Goal: Information Seeking & Learning: Learn about a topic

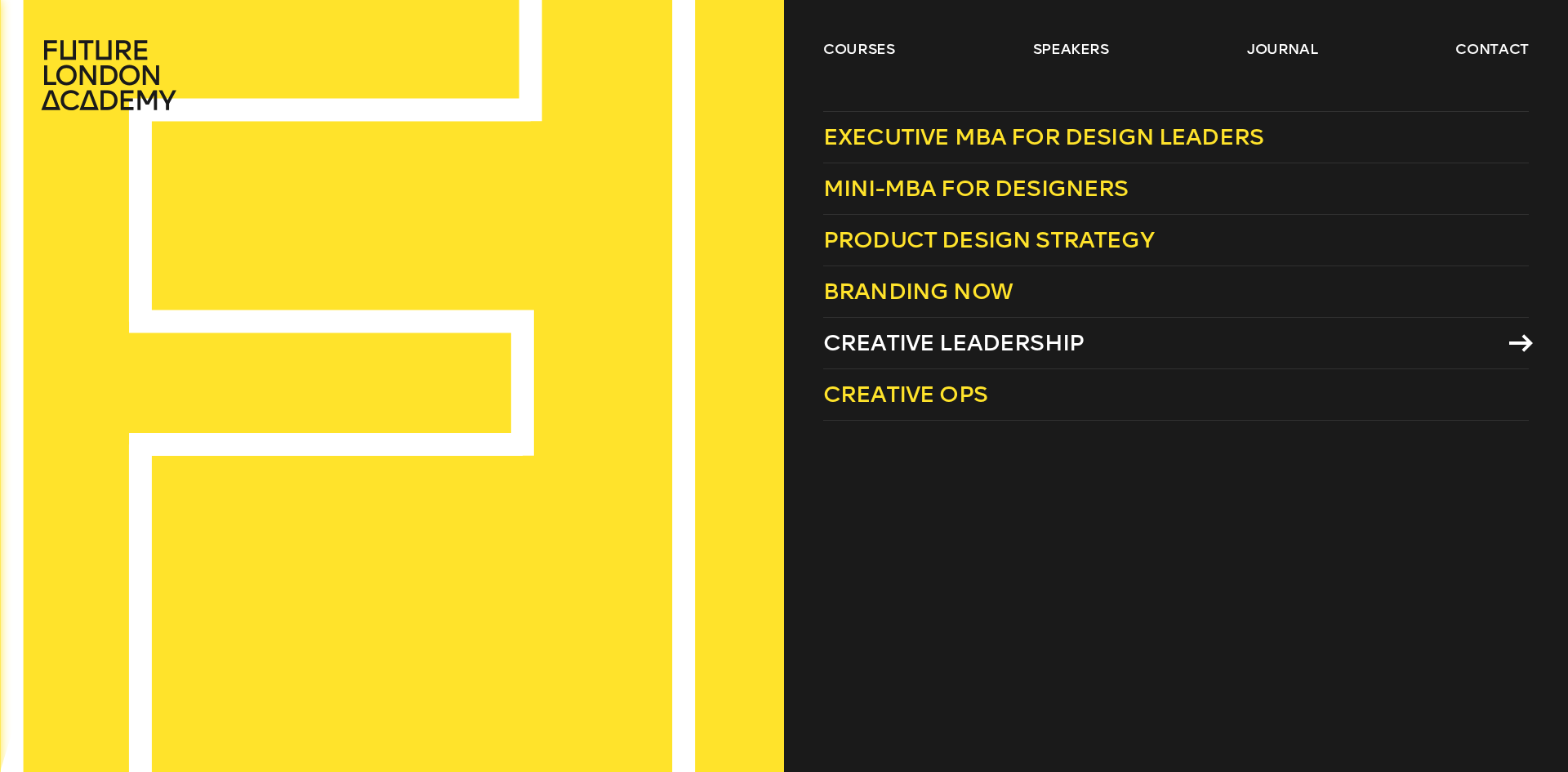
click at [976, 345] on span "Creative Leadership" at bounding box center [953, 343] width 260 height 27
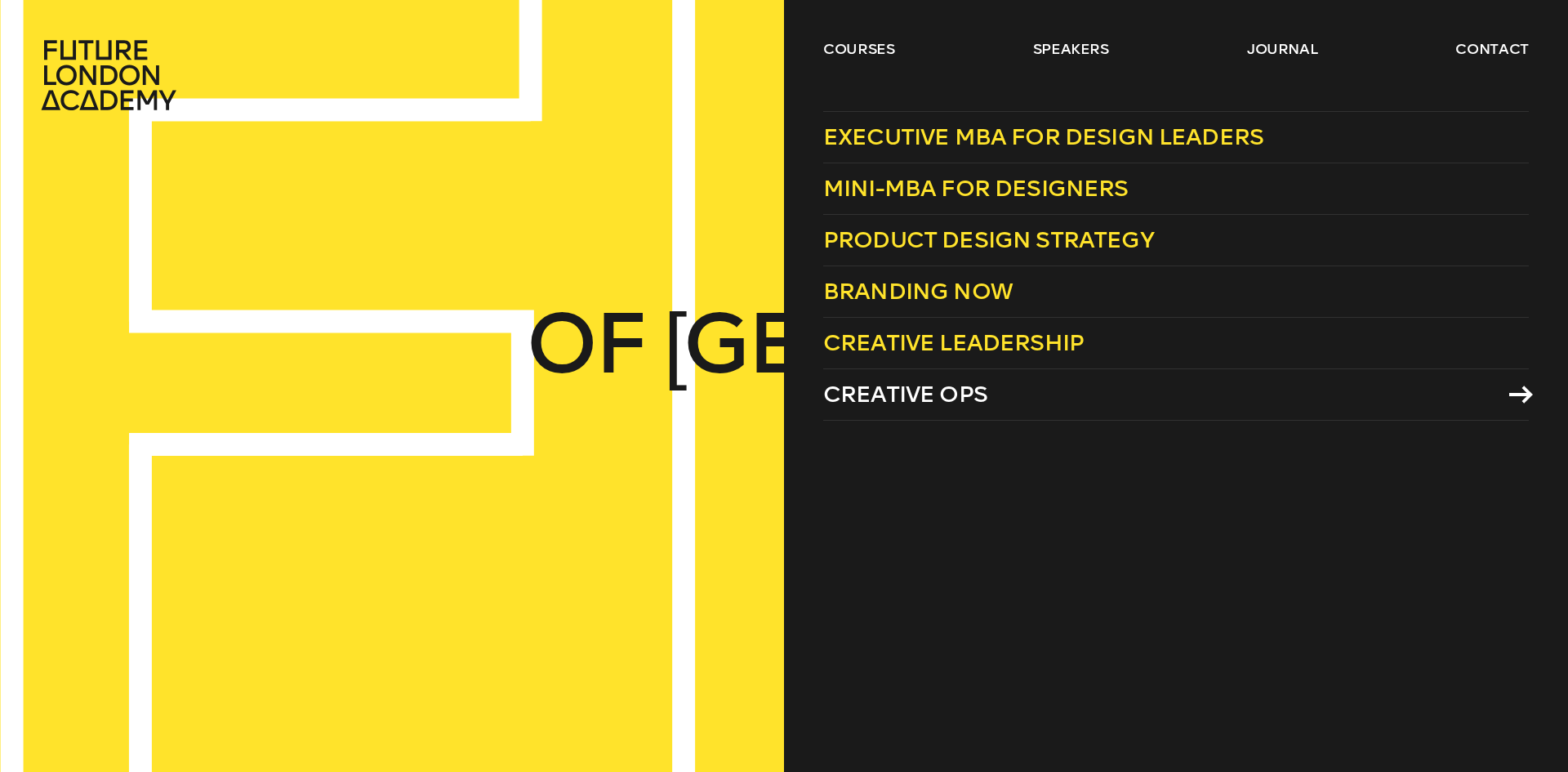
click at [947, 406] on span "Creative Ops" at bounding box center [905, 394] width 164 height 27
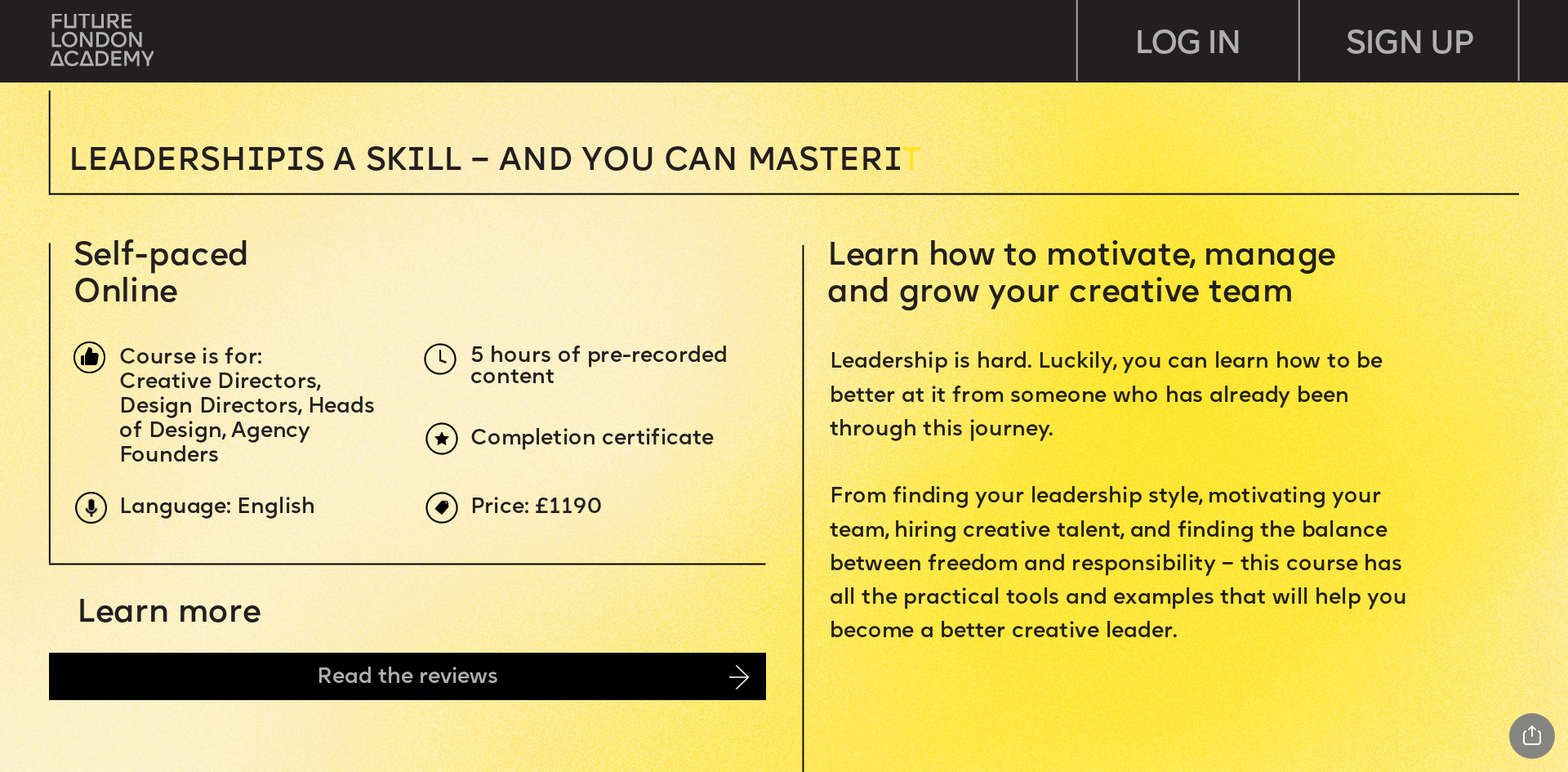
scroll to position [654, 0]
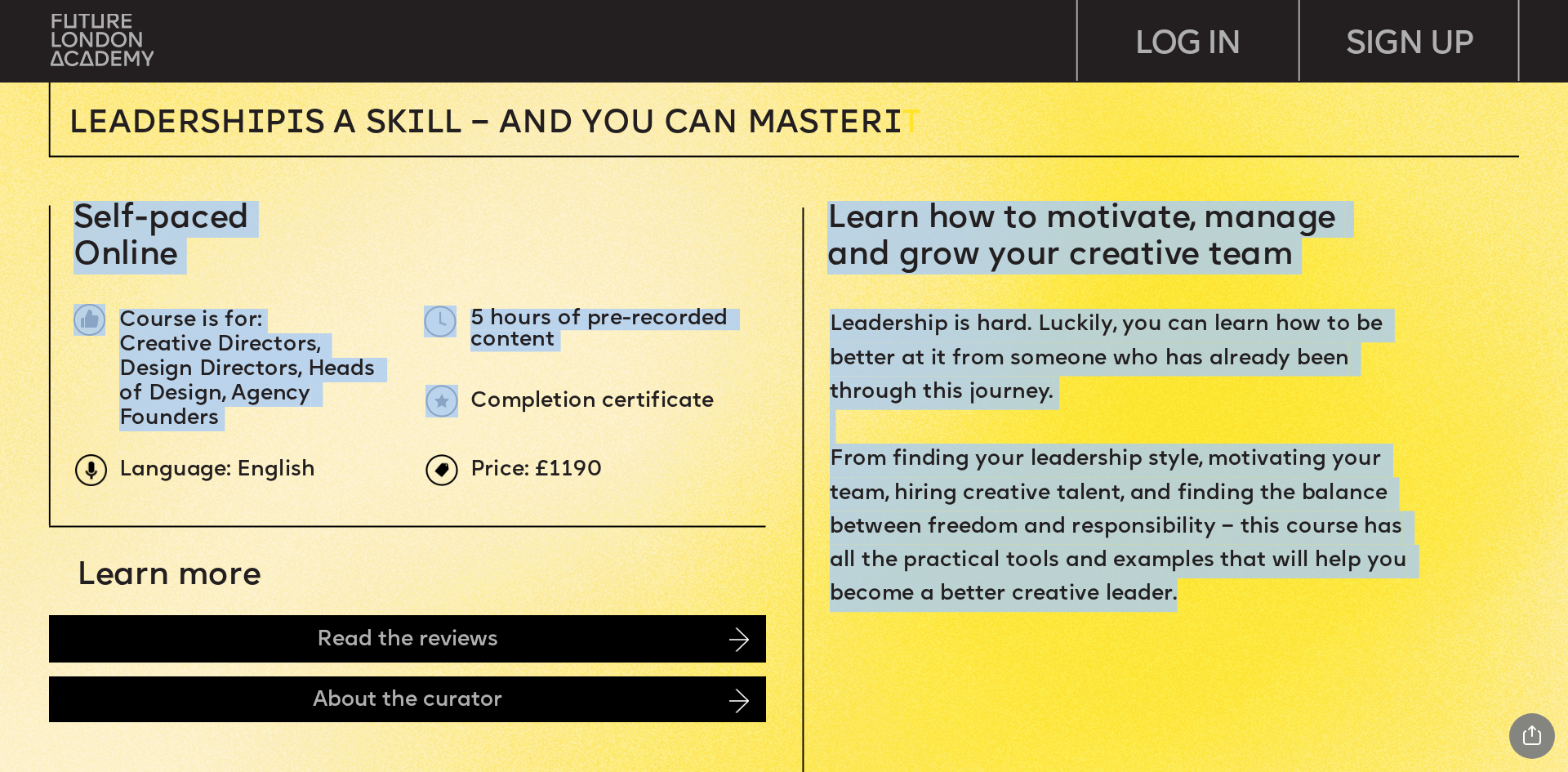
drag, startPoint x: 832, startPoint y: 215, endPoint x: 1201, endPoint y: 601, distance: 534.0
type textarea "**********"
click at [1036, 350] on span "Leadership is hard. Luckily, you can learn how to be better at it from someone …" at bounding box center [1121, 459] width 583 height 289
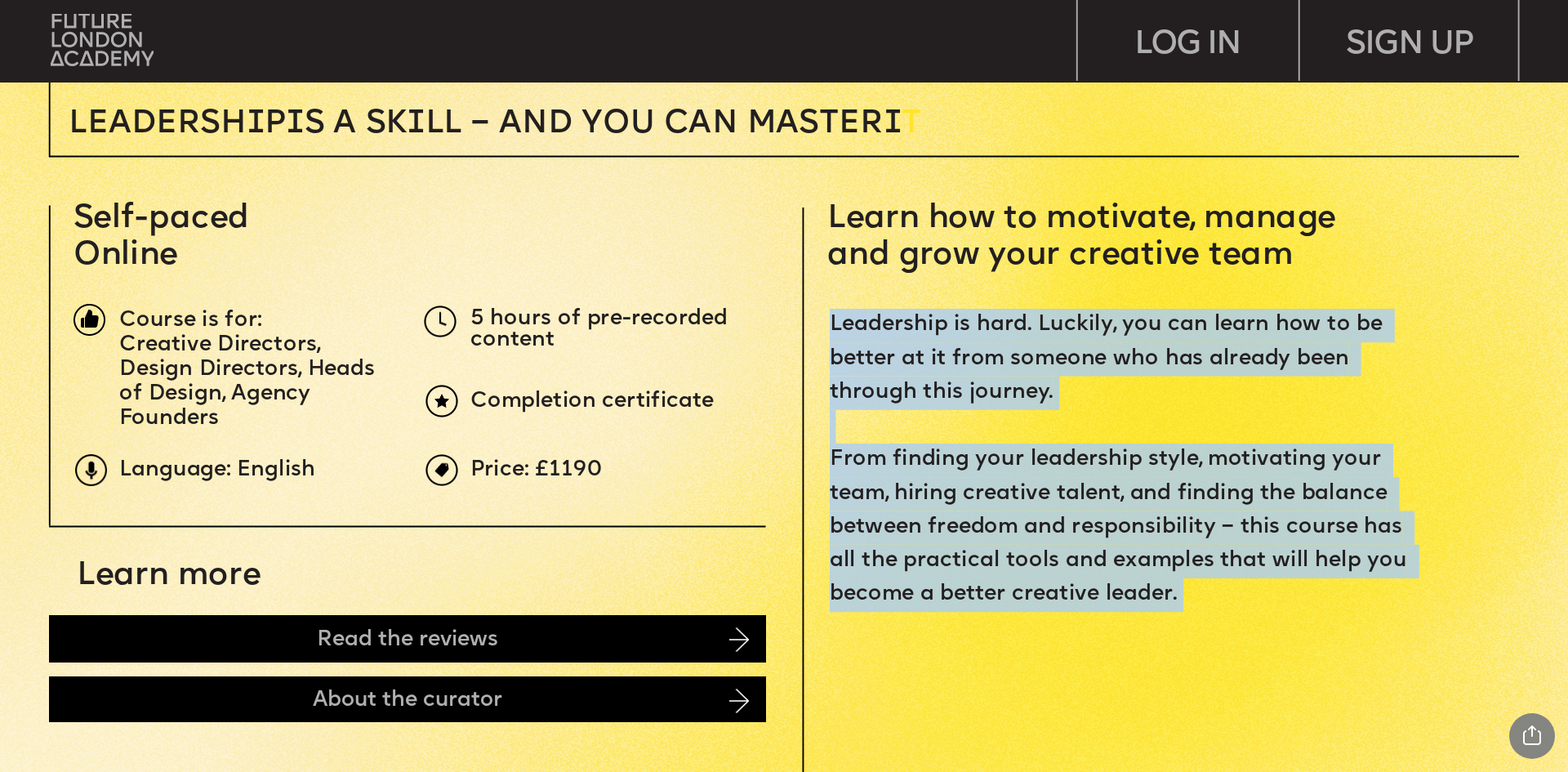
drag, startPoint x: 832, startPoint y: 323, endPoint x: 1310, endPoint y: 639, distance: 573.0
click at [1310, 639] on div "Leadership is hard. Luckily, you can learn how to be better at it from someone …" at bounding box center [1124, 477] width 590 height 337
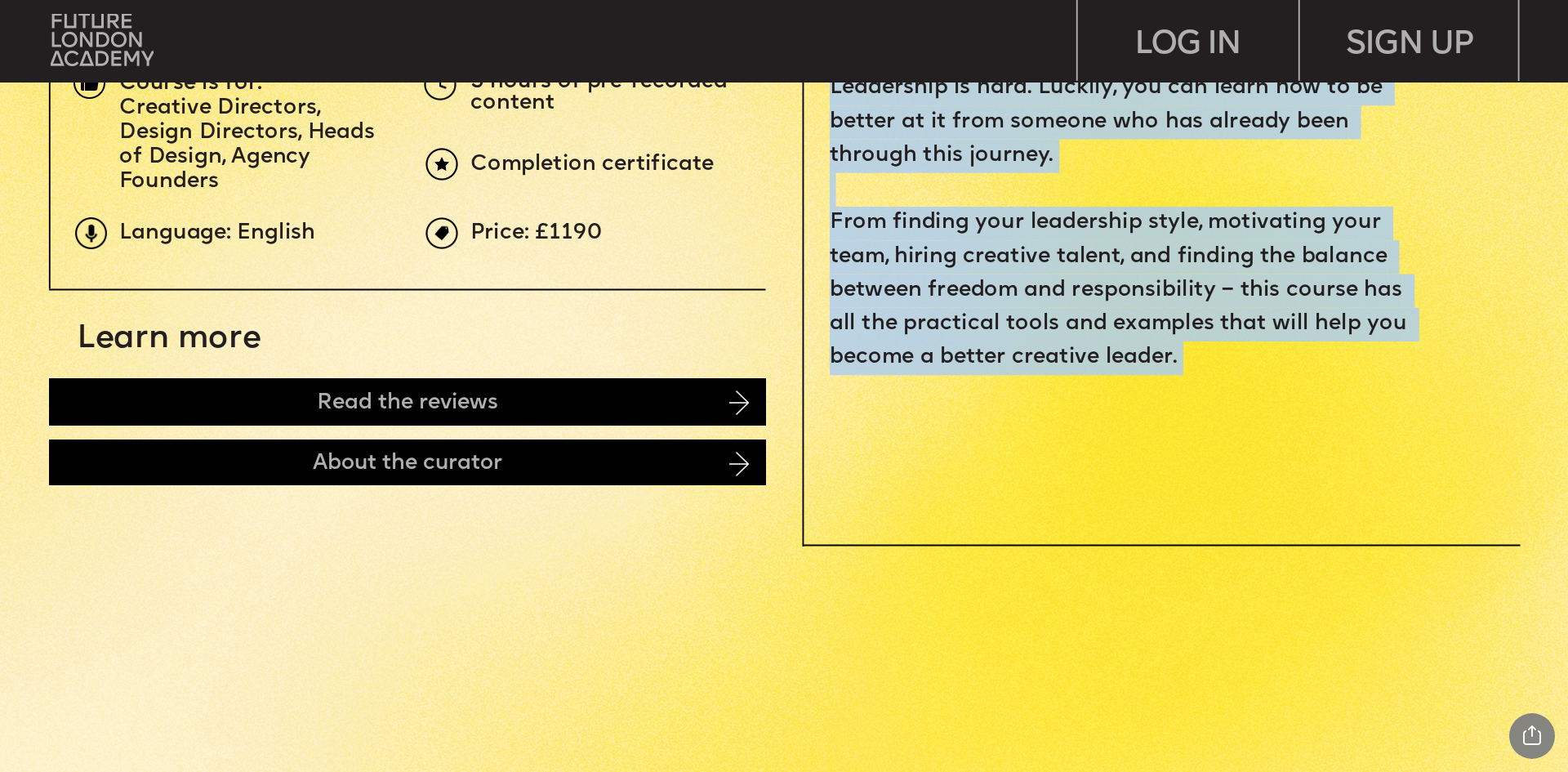
scroll to position [898, 0]
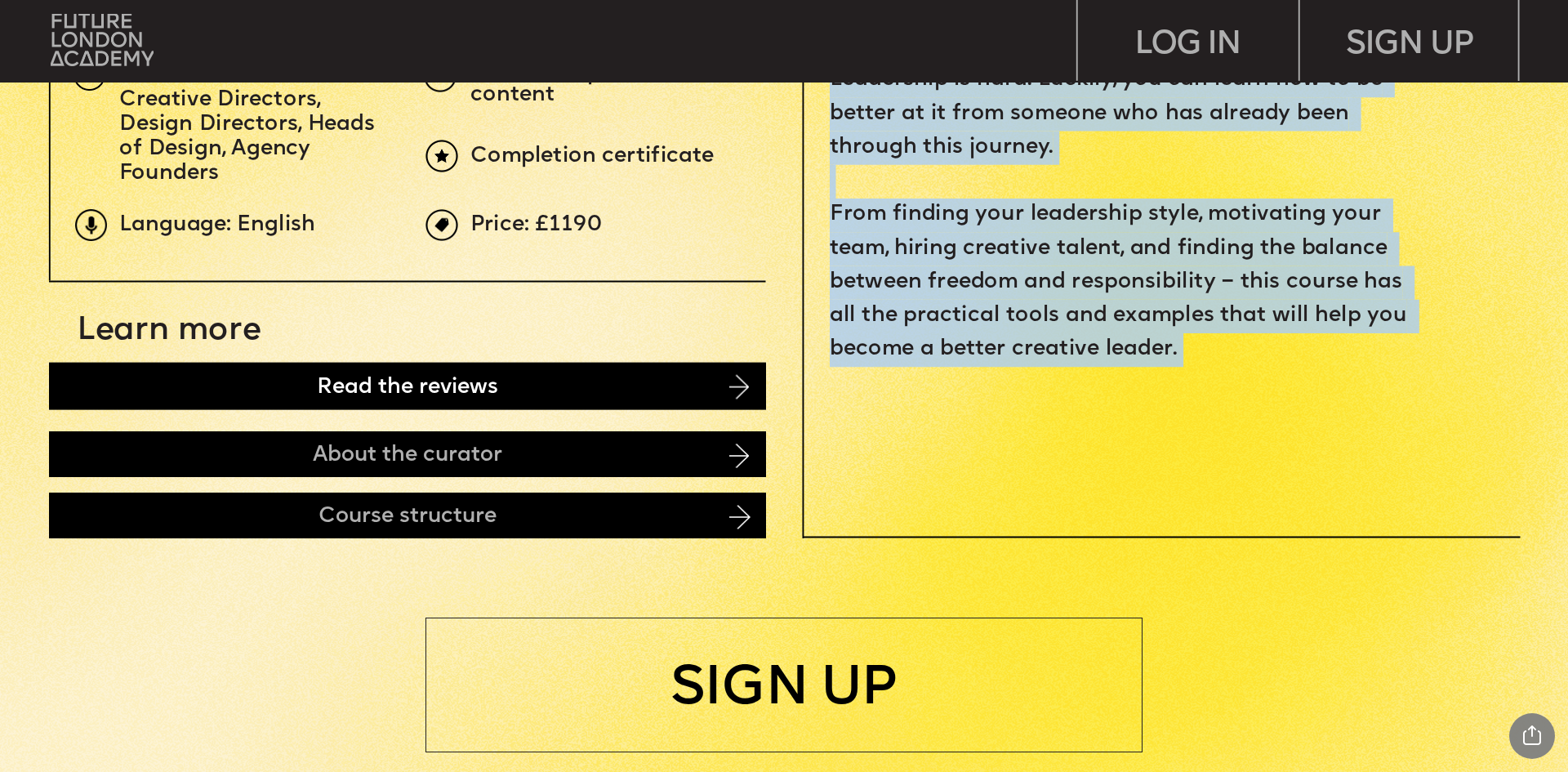
click at [339, 393] on div "Read the reviews" at bounding box center [408, 385] width 717 height 48
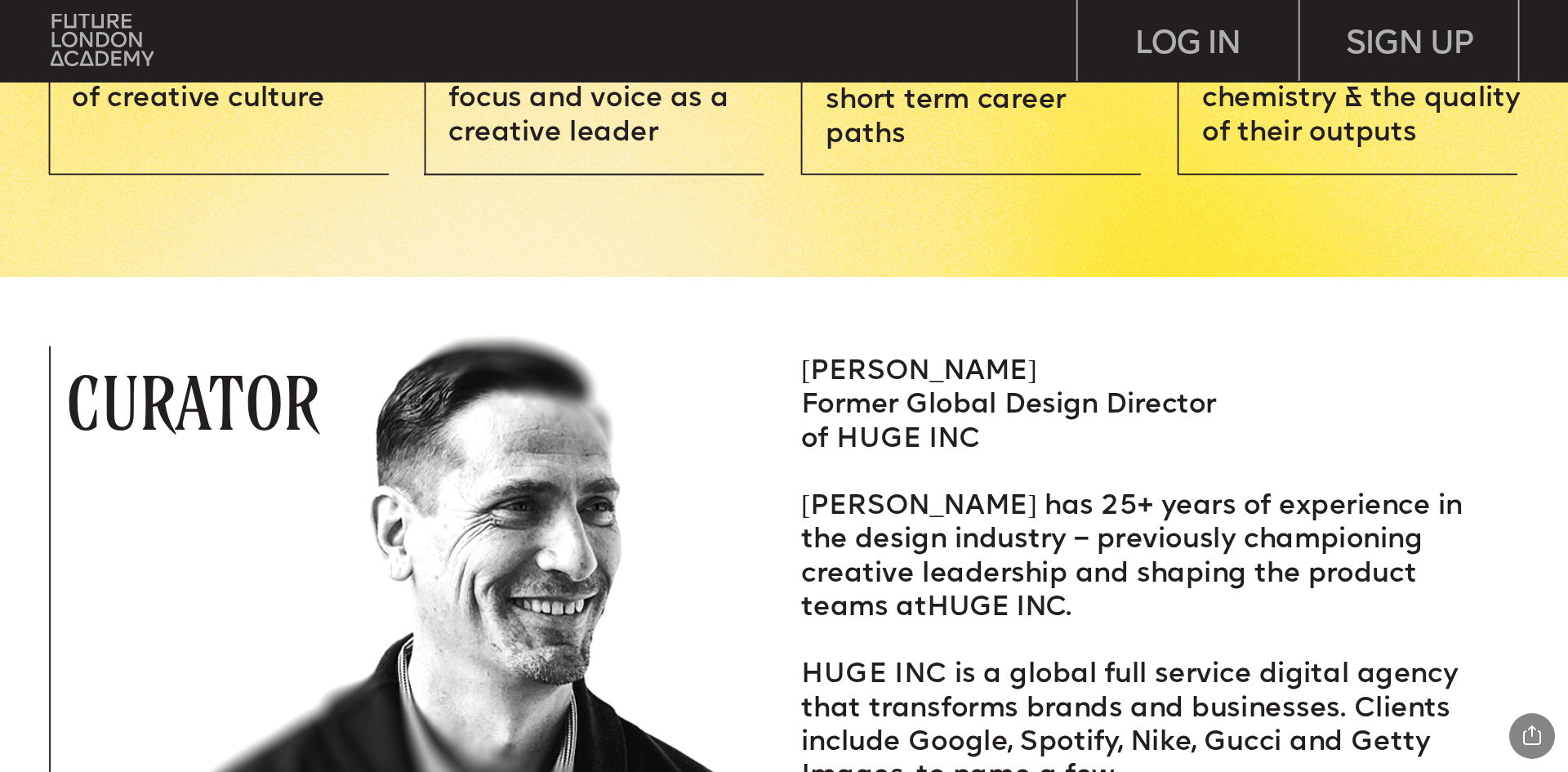
scroll to position [3004, 0]
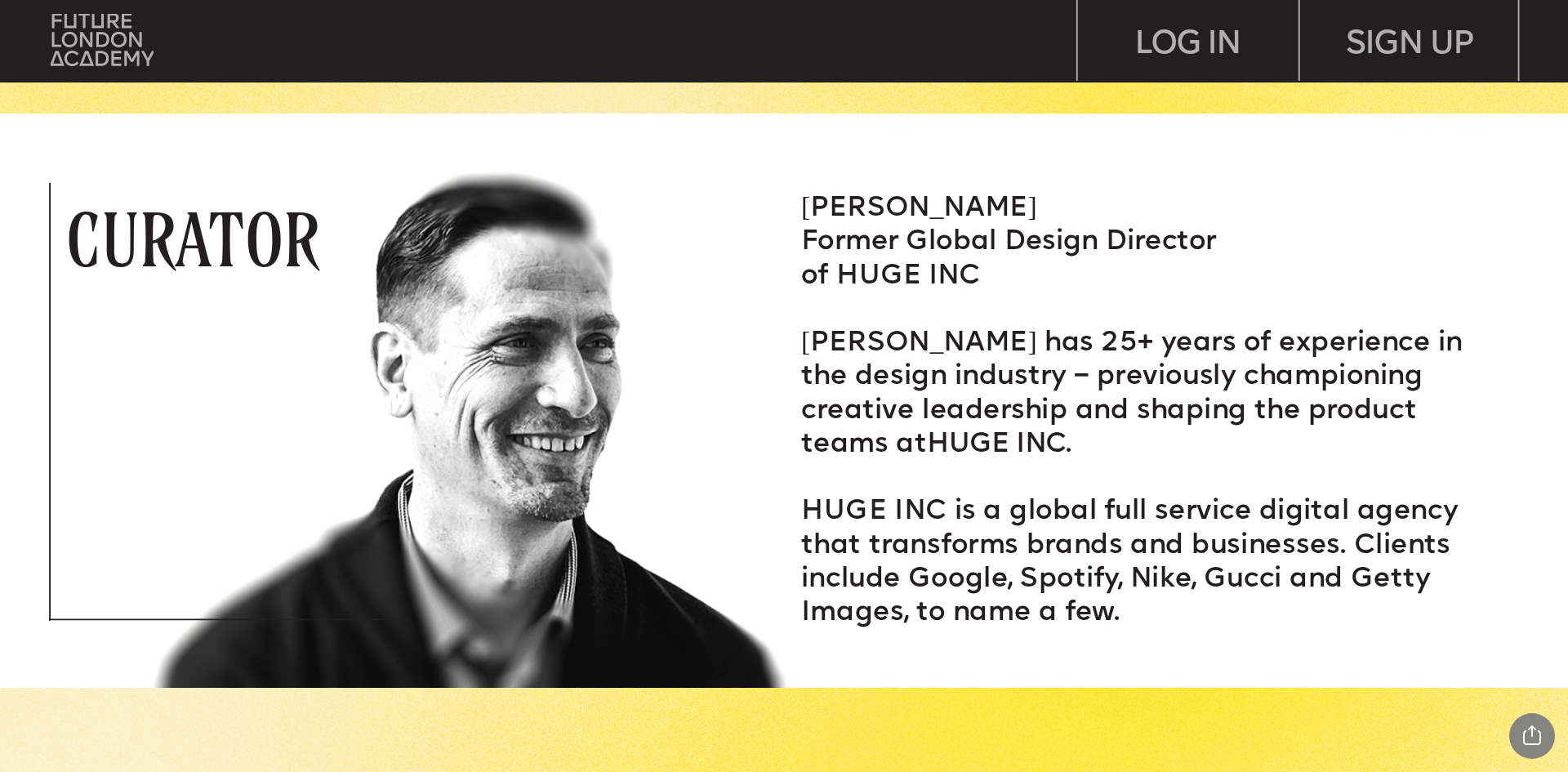
drag, startPoint x: 810, startPoint y: 342, endPoint x: 1205, endPoint y: 598, distance: 470.7
click at [1205, 598] on div "MATT HEXEMER Former Global Design Director of HUGE INC Matt has 25+ years of ex…" at bounding box center [1154, 411] width 706 height 438
click at [1204, 598] on p "HUGE INC is a global full service digital agency that transforms brands and bus…" at bounding box center [1154, 563] width 706 height 135
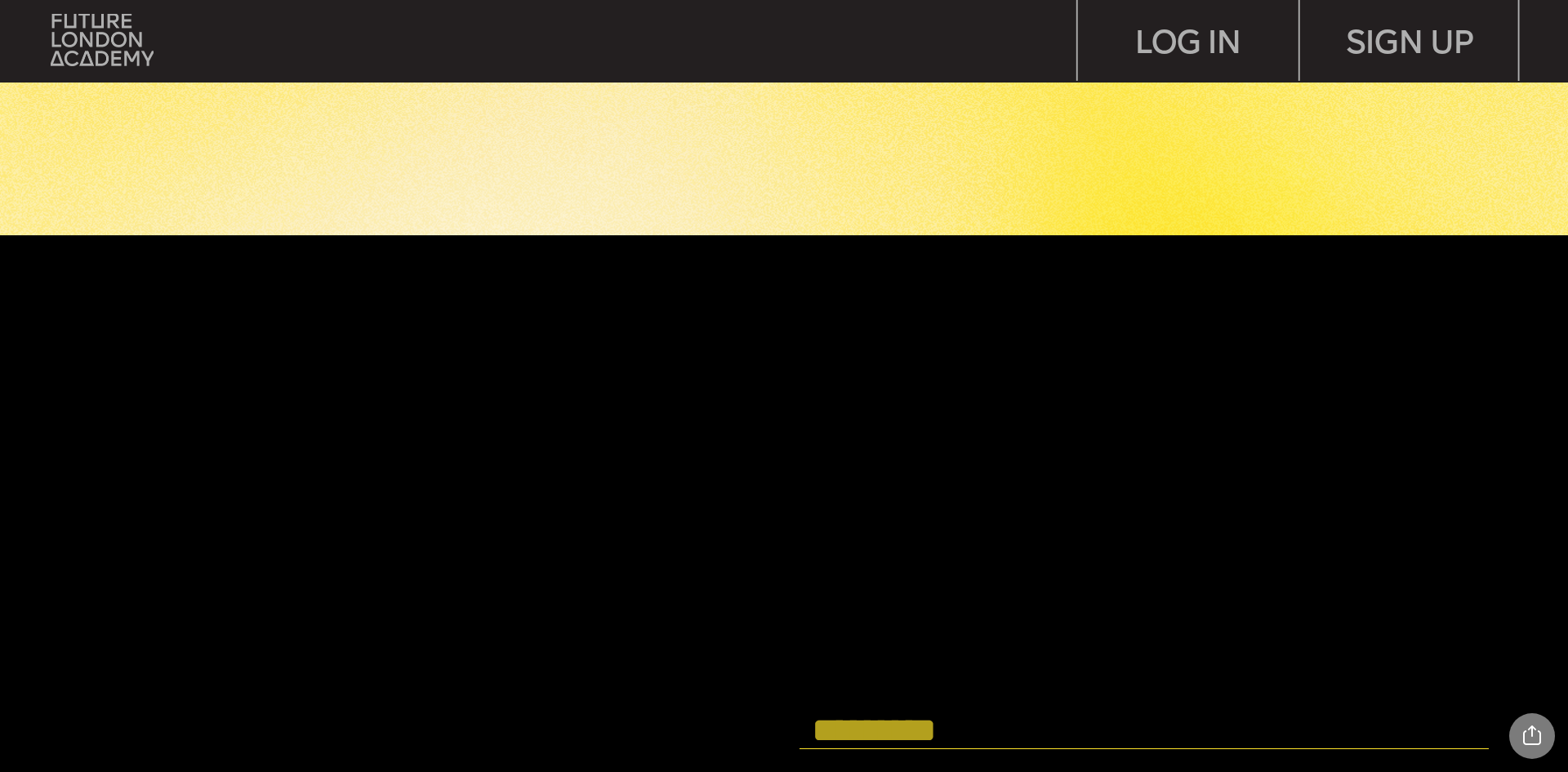
scroll to position [5862, 0]
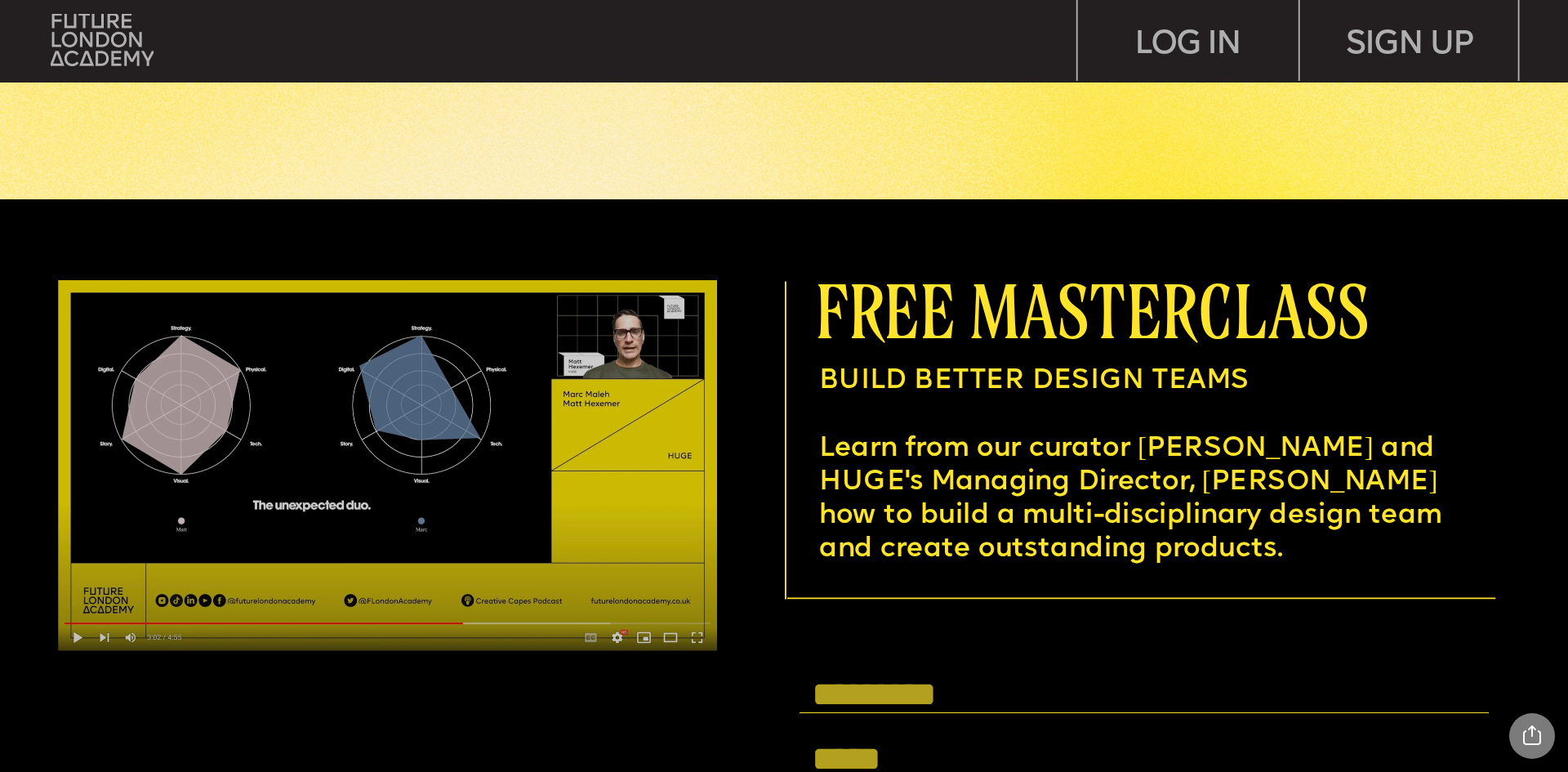
click at [76, 630] on img at bounding box center [387, 465] width 658 height 371
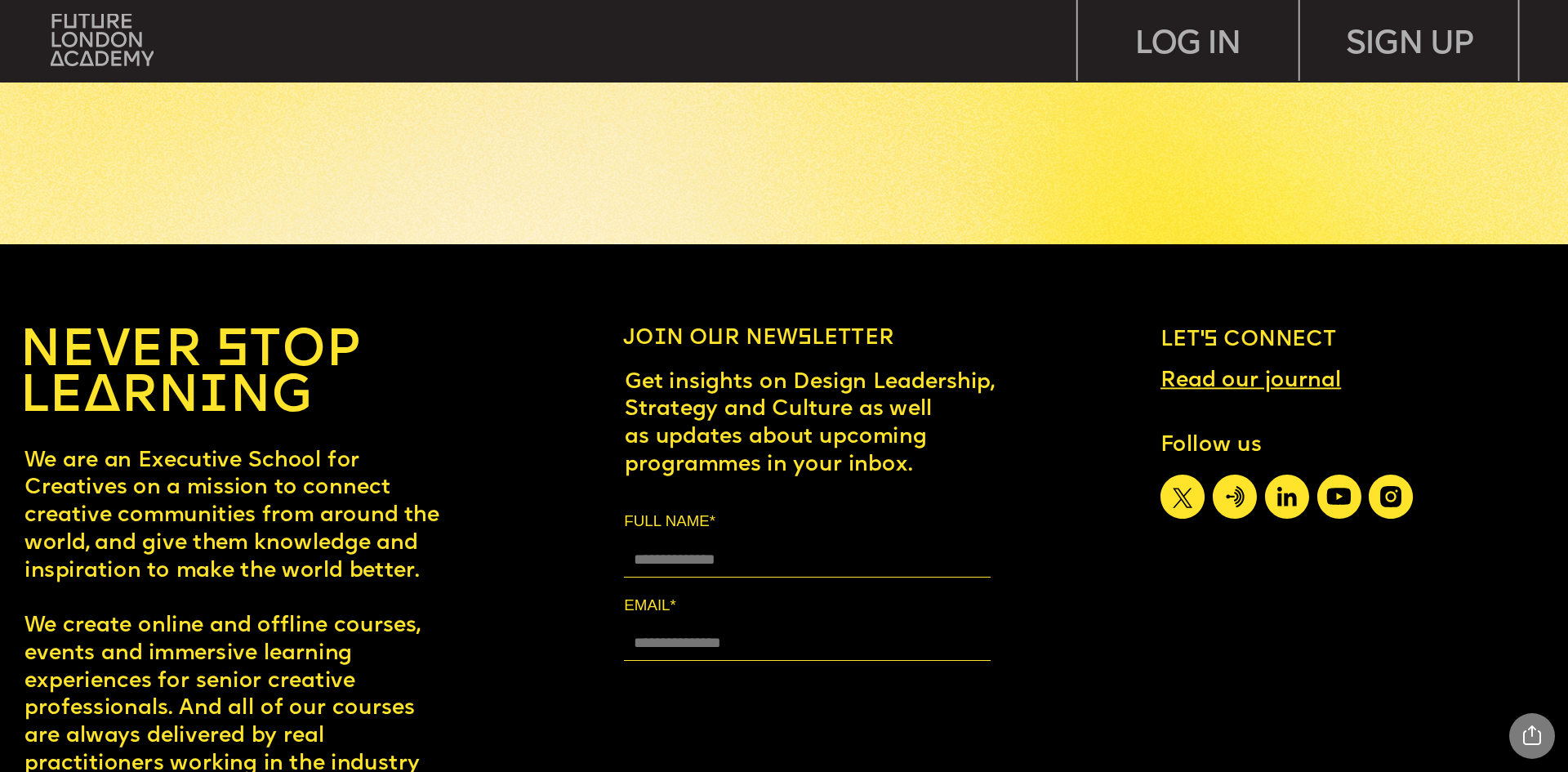
scroll to position [9903, 0]
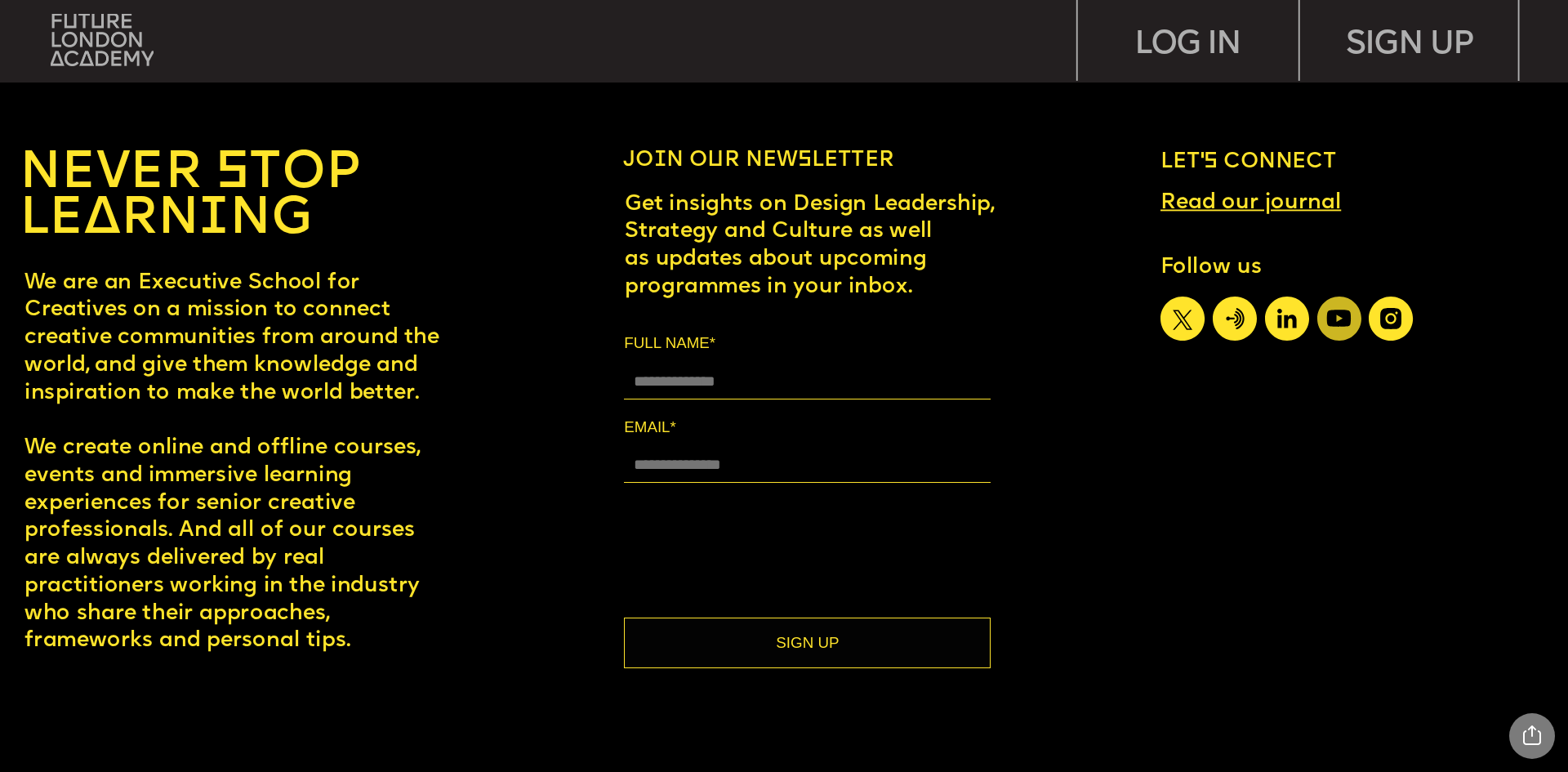
click at [1339, 319] on icon at bounding box center [1339, 318] width 44 height 44
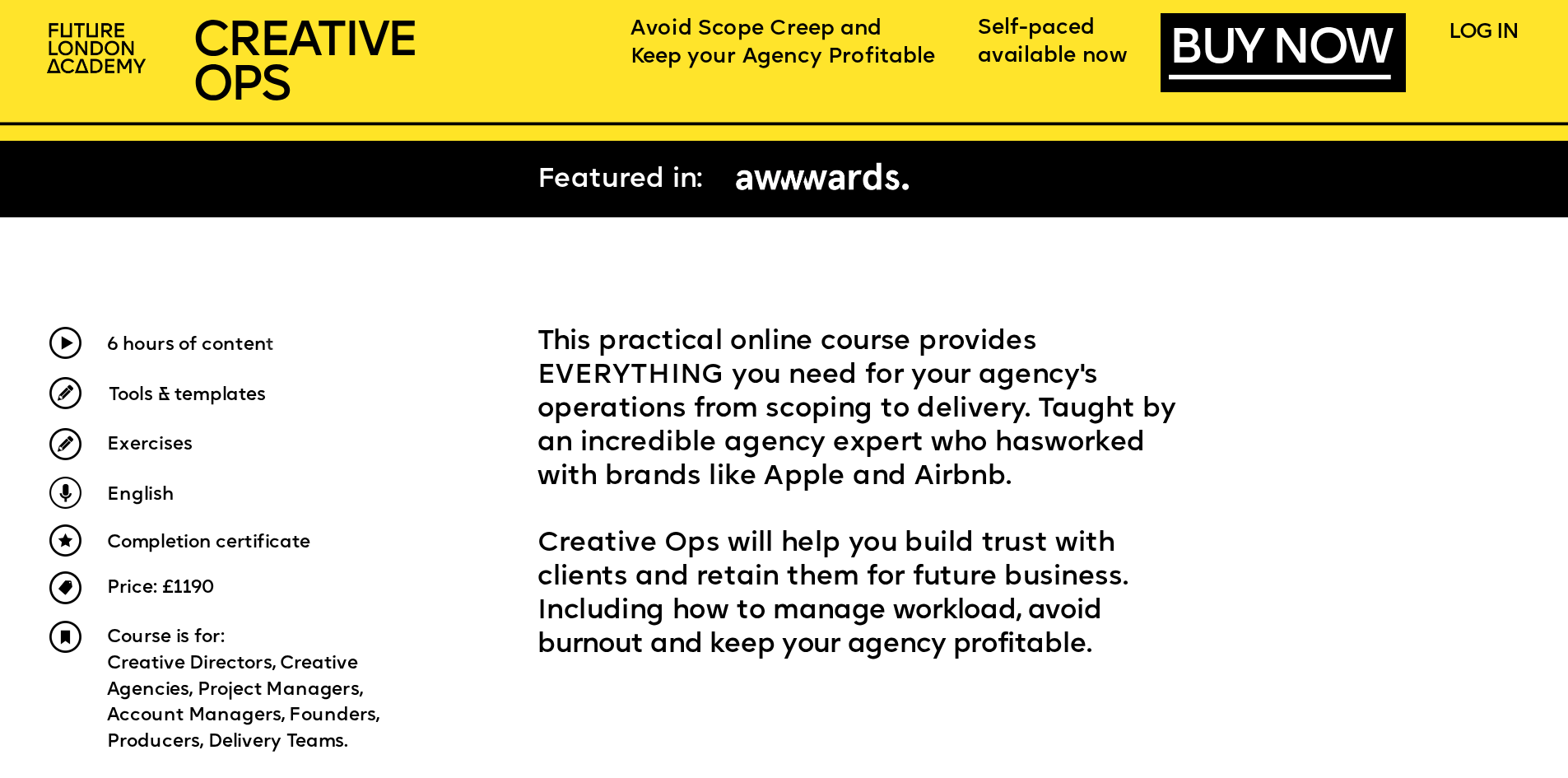
scroll to position [823, 0]
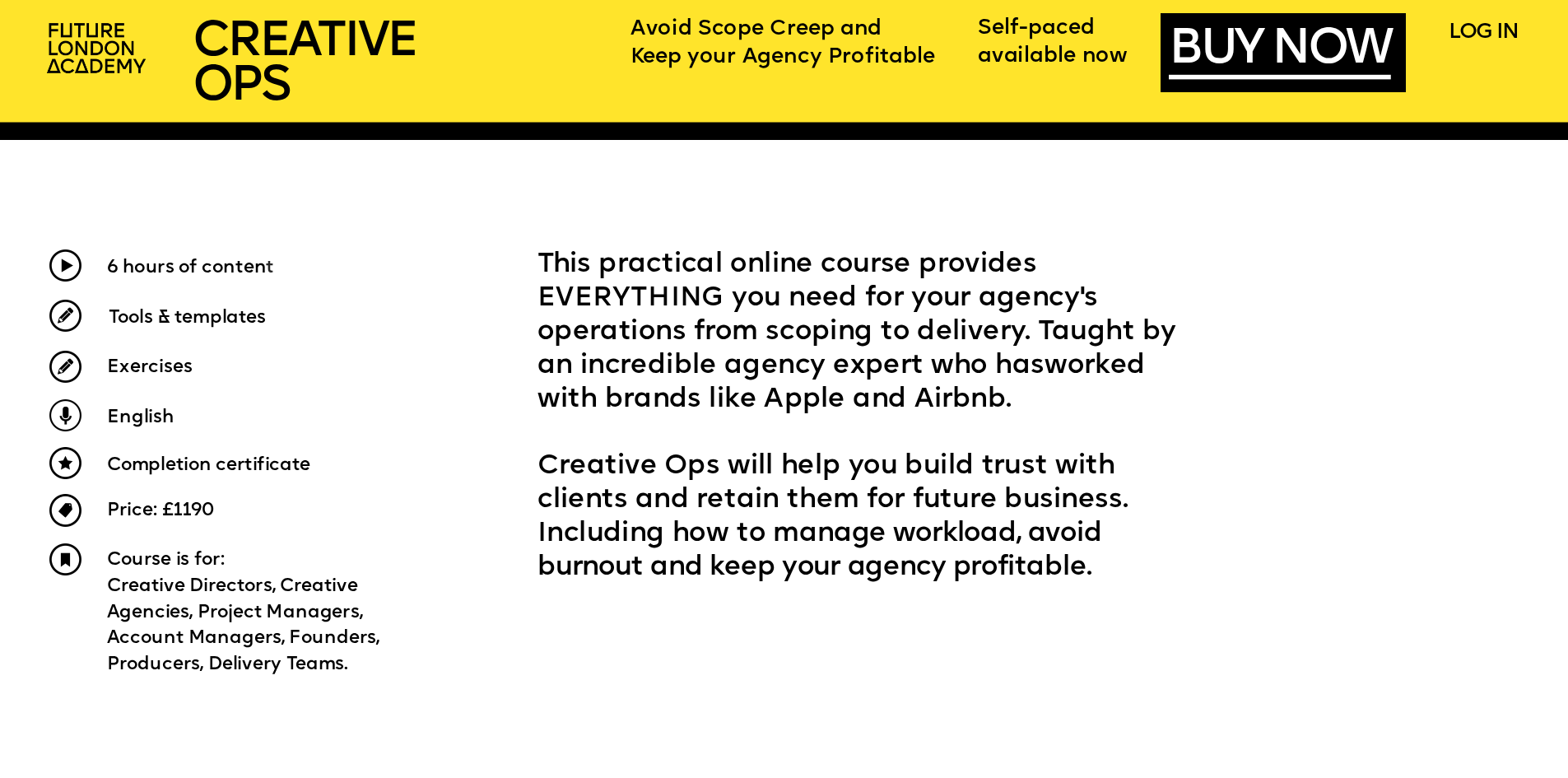
drag, startPoint x: 544, startPoint y: 260, endPoint x: 876, endPoint y: 560, distance: 447.5
type textarea "**********"
click at [876, 560] on div "This practical online course provides EVERYTHING you need for your agency's ope…" at bounding box center [873, 417] width 671 height 337
click at [876, 560] on p "Creative Ops will help you build trust with clients and retain them for future …" at bounding box center [873, 518] width 671 height 135
drag, startPoint x: 866, startPoint y: 564, endPoint x: 508, endPoint y: 241, distance: 482.2
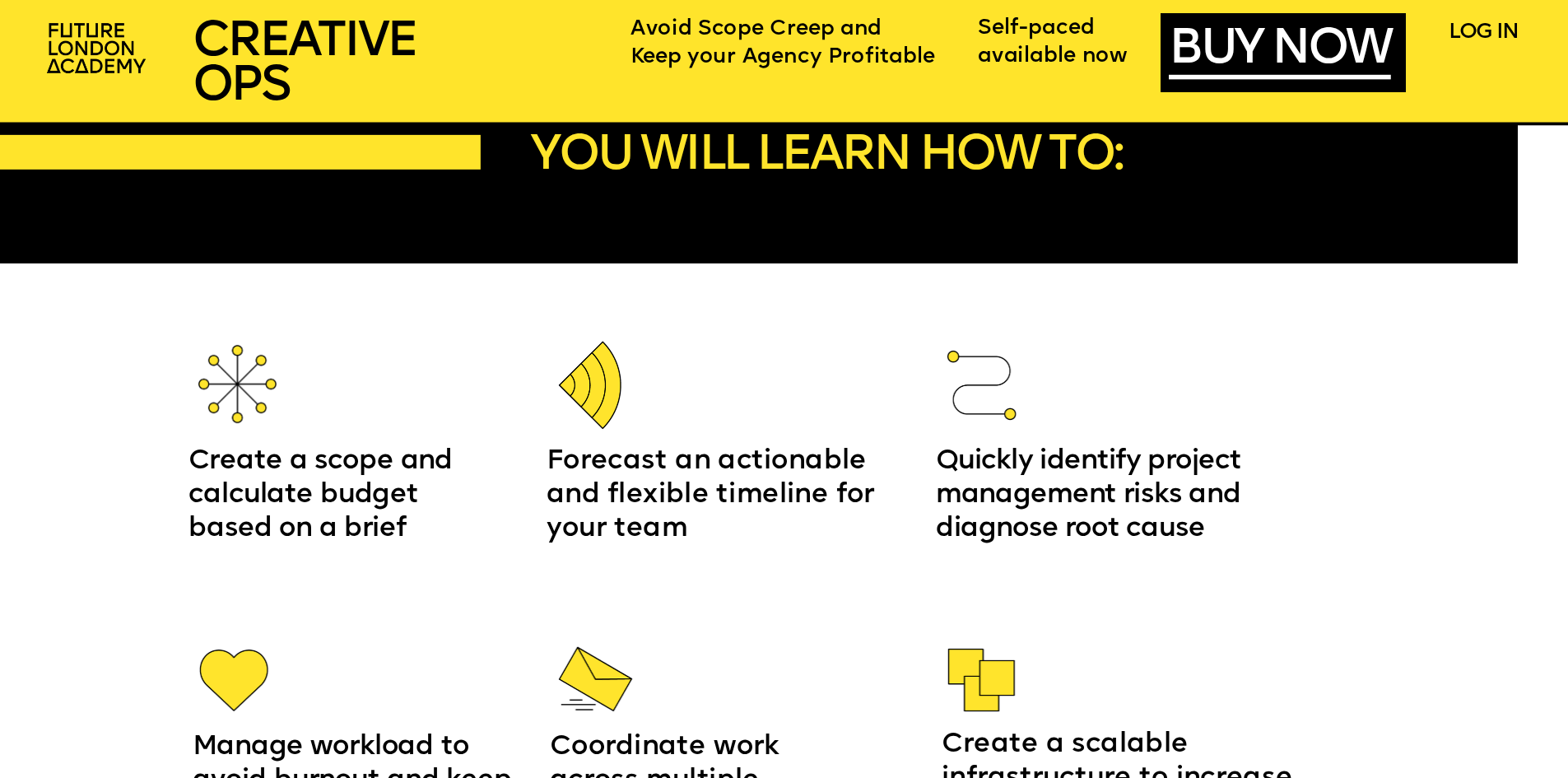
scroll to position [2633, 0]
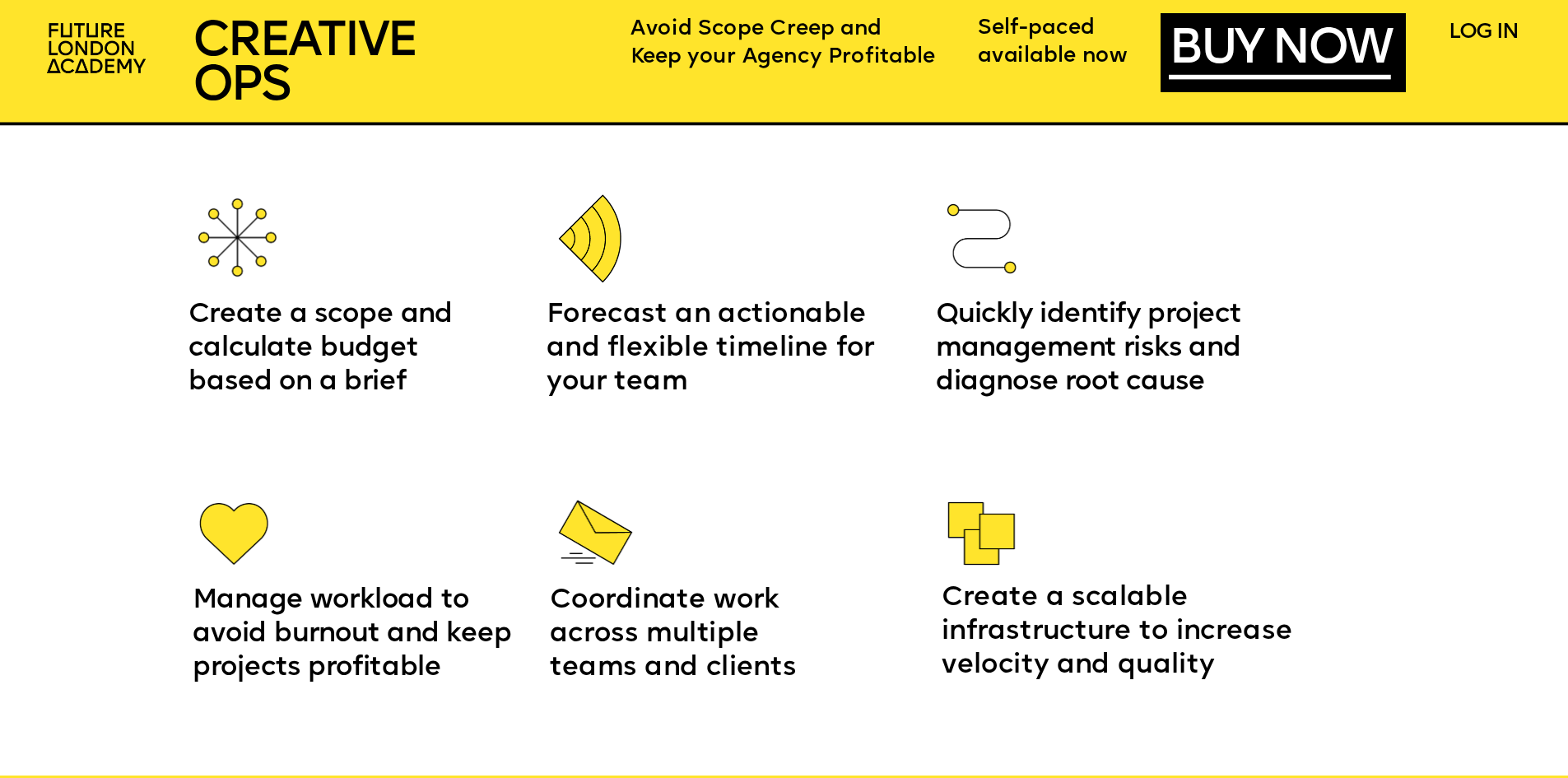
drag, startPoint x: 550, startPoint y: 316, endPoint x: 737, endPoint y: 386, distance: 199.7
click at [737, 386] on p "Forecast an actionable and flexible timeline for your team" at bounding box center [718, 350] width 343 height 101
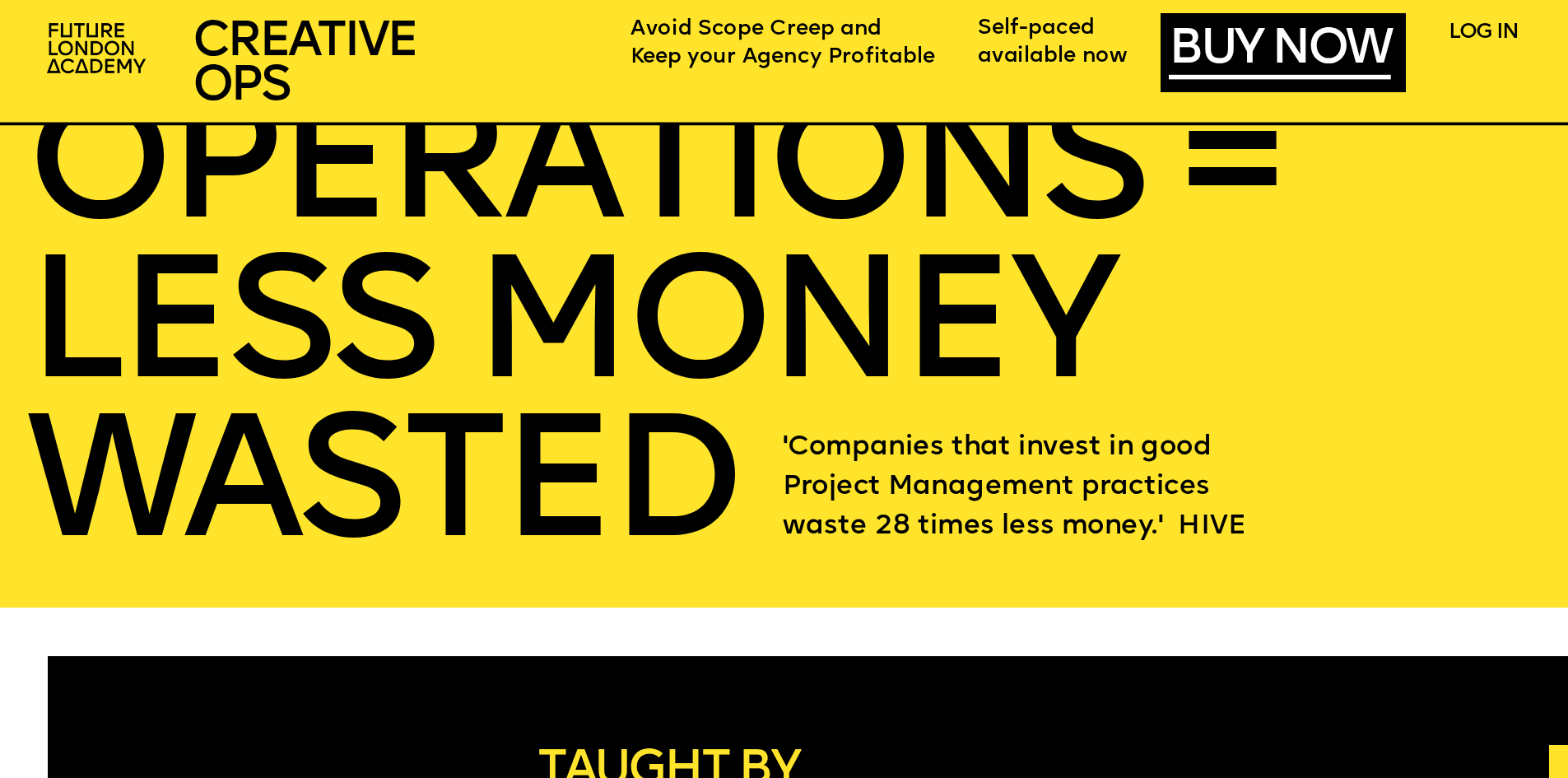
scroll to position [3538, 0]
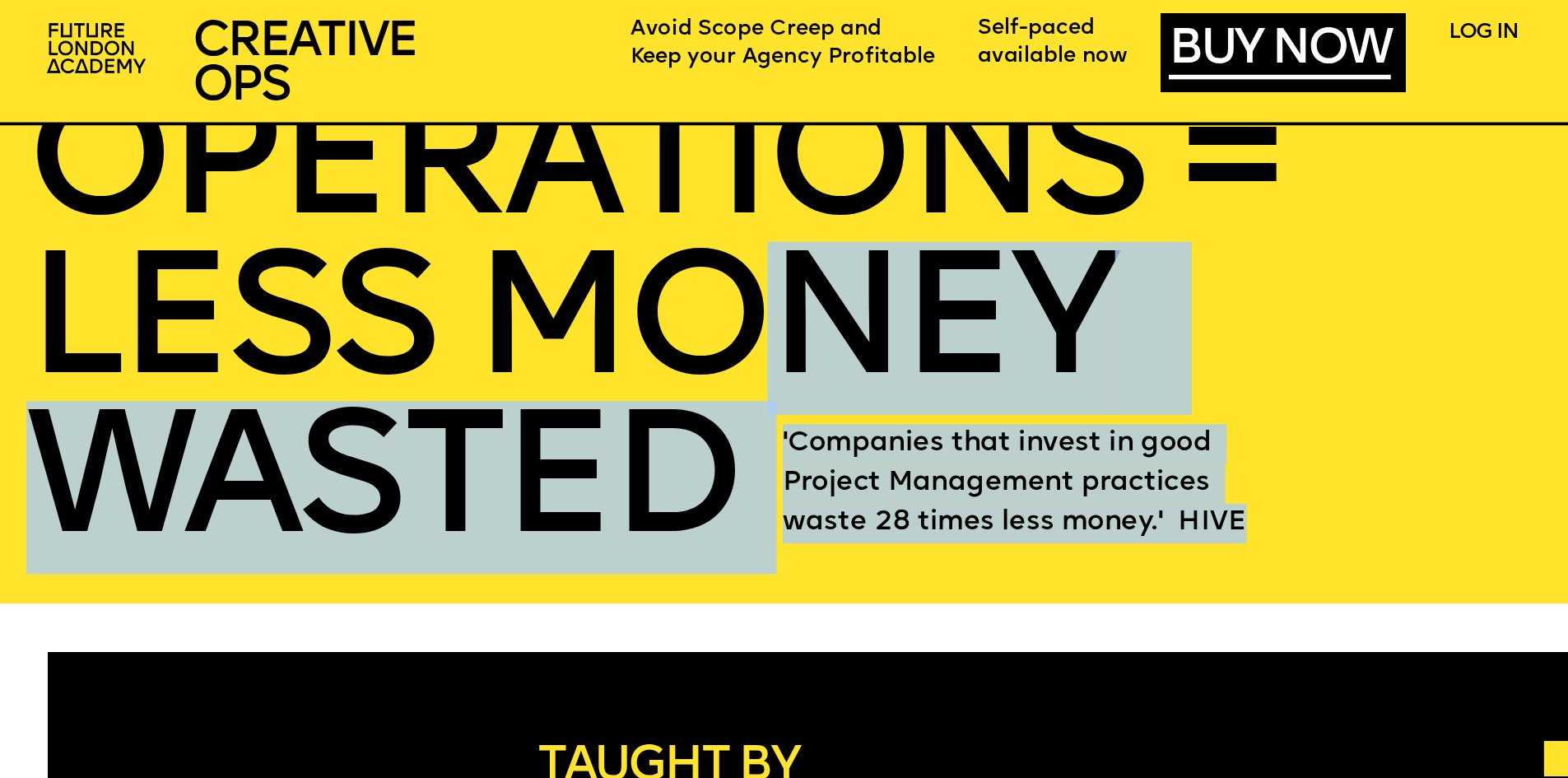
drag, startPoint x: 778, startPoint y: 433, endPoint x: 1178, endPoint y: 524, distance: 410.2
click at [1176, 523] on p "'Companies that invest in good Project Management practices waste 28 times less…" at bounding box center [1039, 483] width 514 height 119
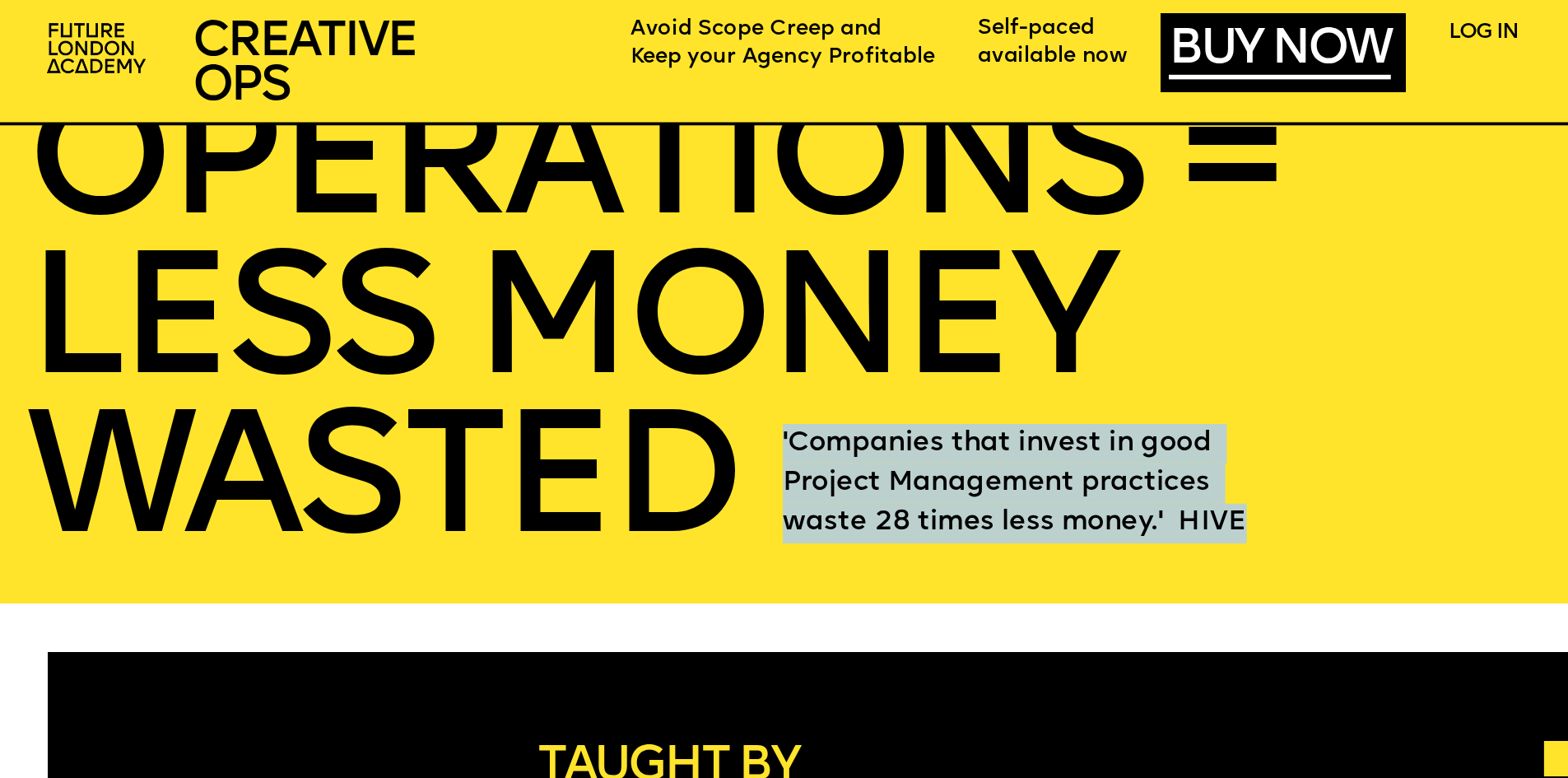
drag, startPoint x: 1118, startPoint y: 507, endPoint x: 779, endPoint y: 443, distance: 345.0
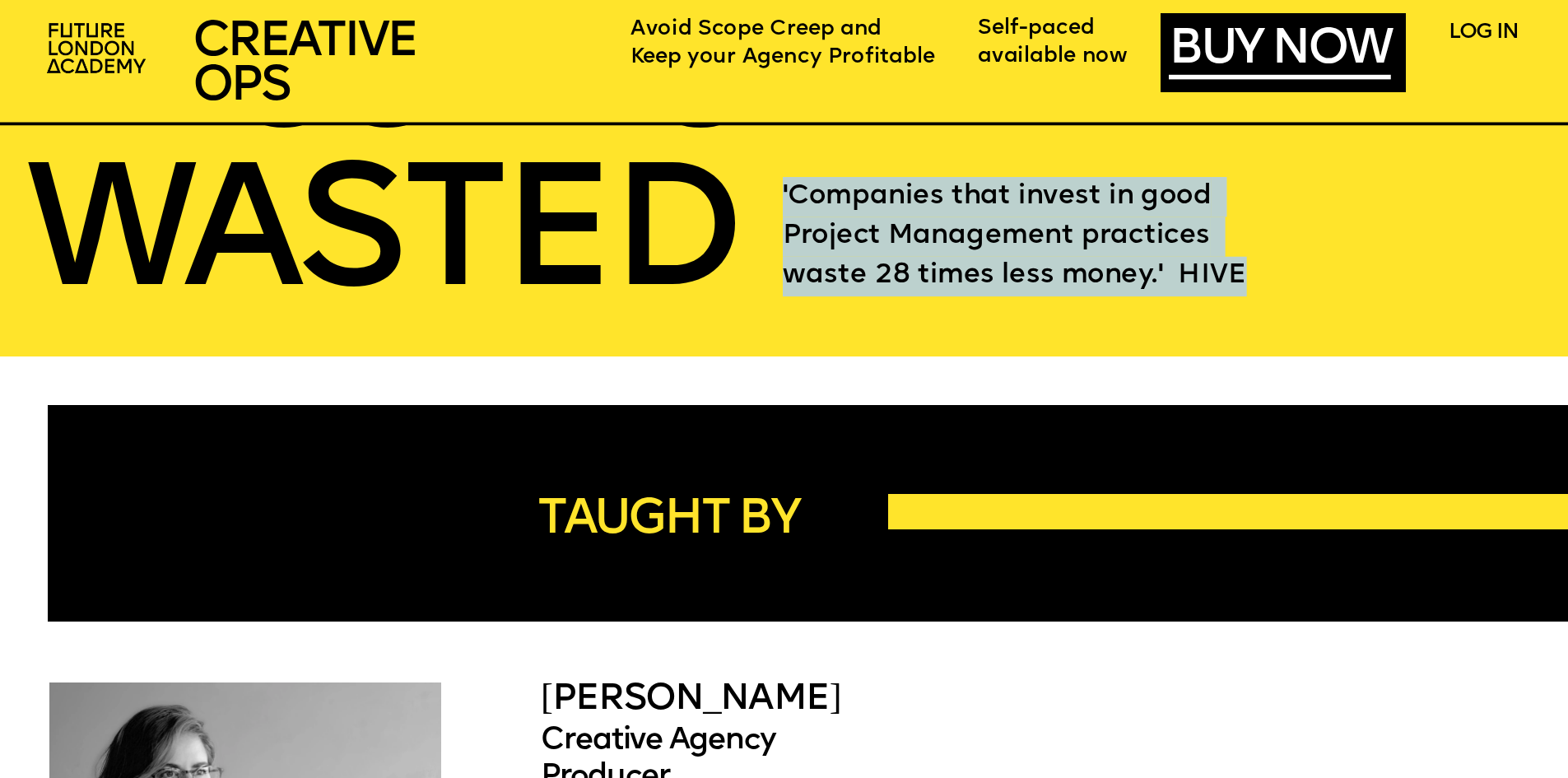
scroll to position [4197, 0]
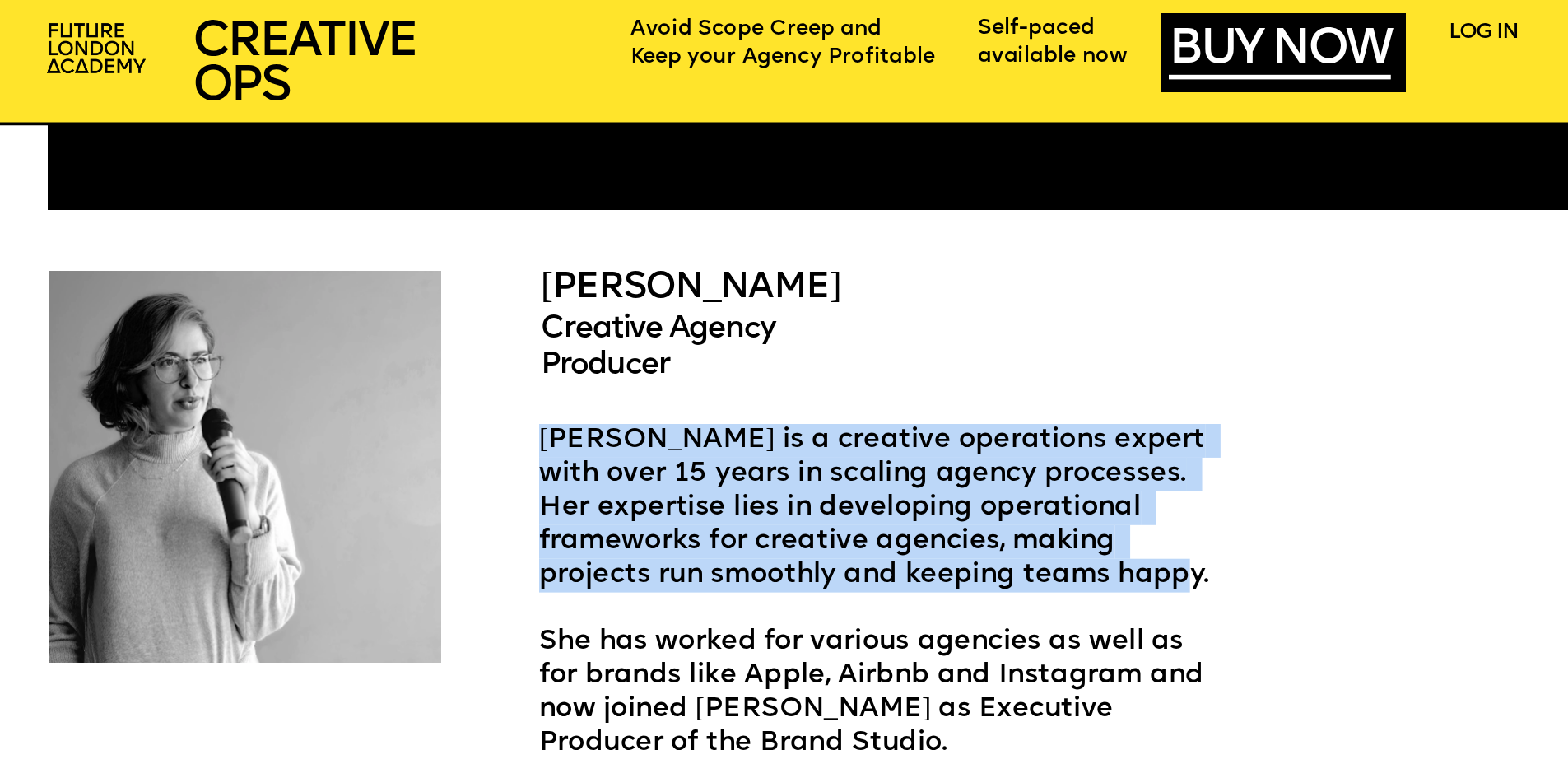
drag, startPoint x: 548, startPoint y: 437, endPoint x: 1136, endPoint y: 585, distance: 606.3
click at [1136, 585] on p "Ariel Ross is a creative operations expert with over 15 years in scaling agency…" at bounding box center [882, 507] width 687 height 169
click at [1134, 583] on p "Ariel Ross is a creative operations expert with over 15 years in scaling agency…" at bounding box center [882, 507] width 687 height 169
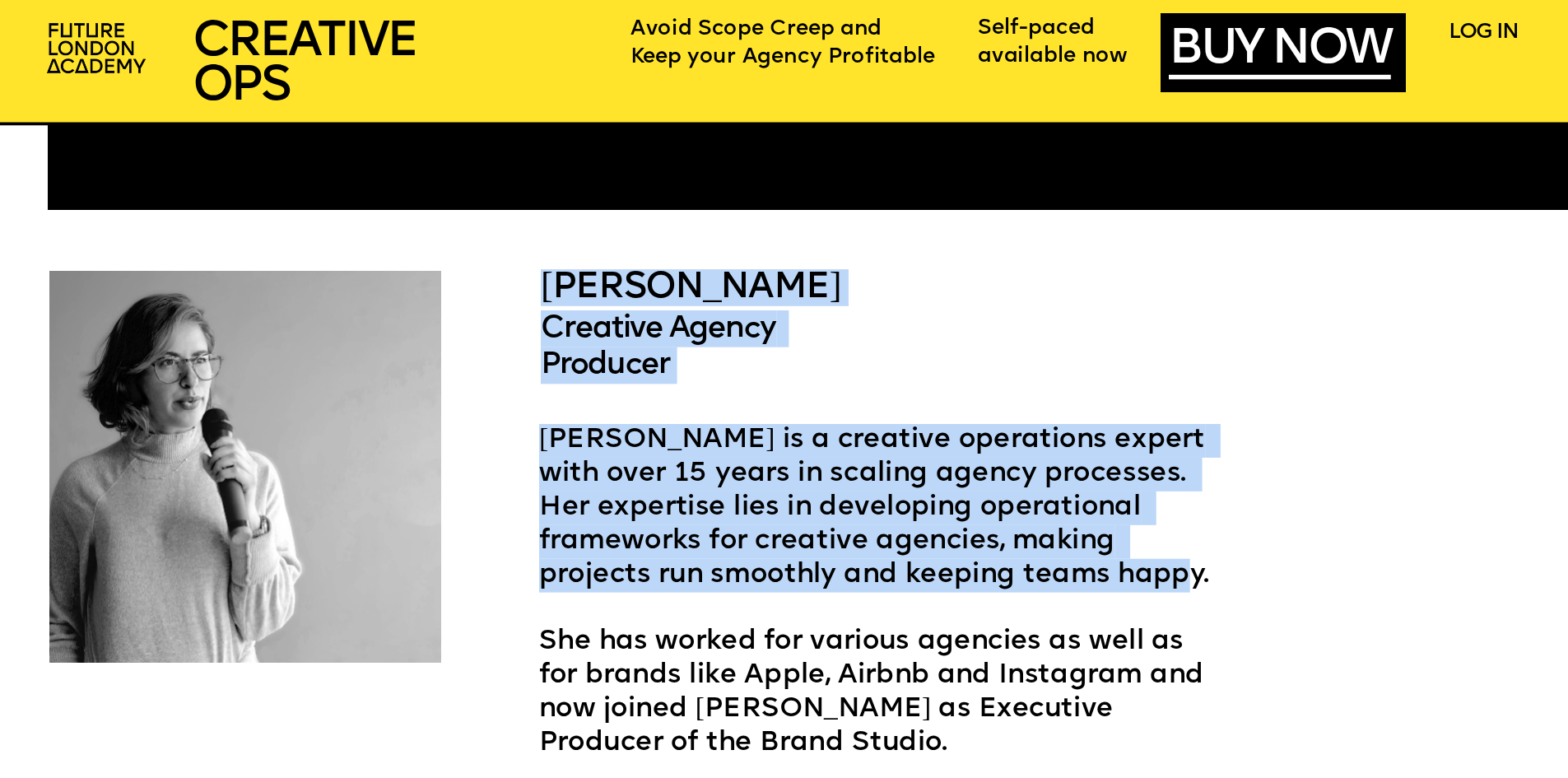
drag, startPoint x: 1129, startPoint y: 575, endPoint x: 553, endPoint y: 288, distance: 643.5
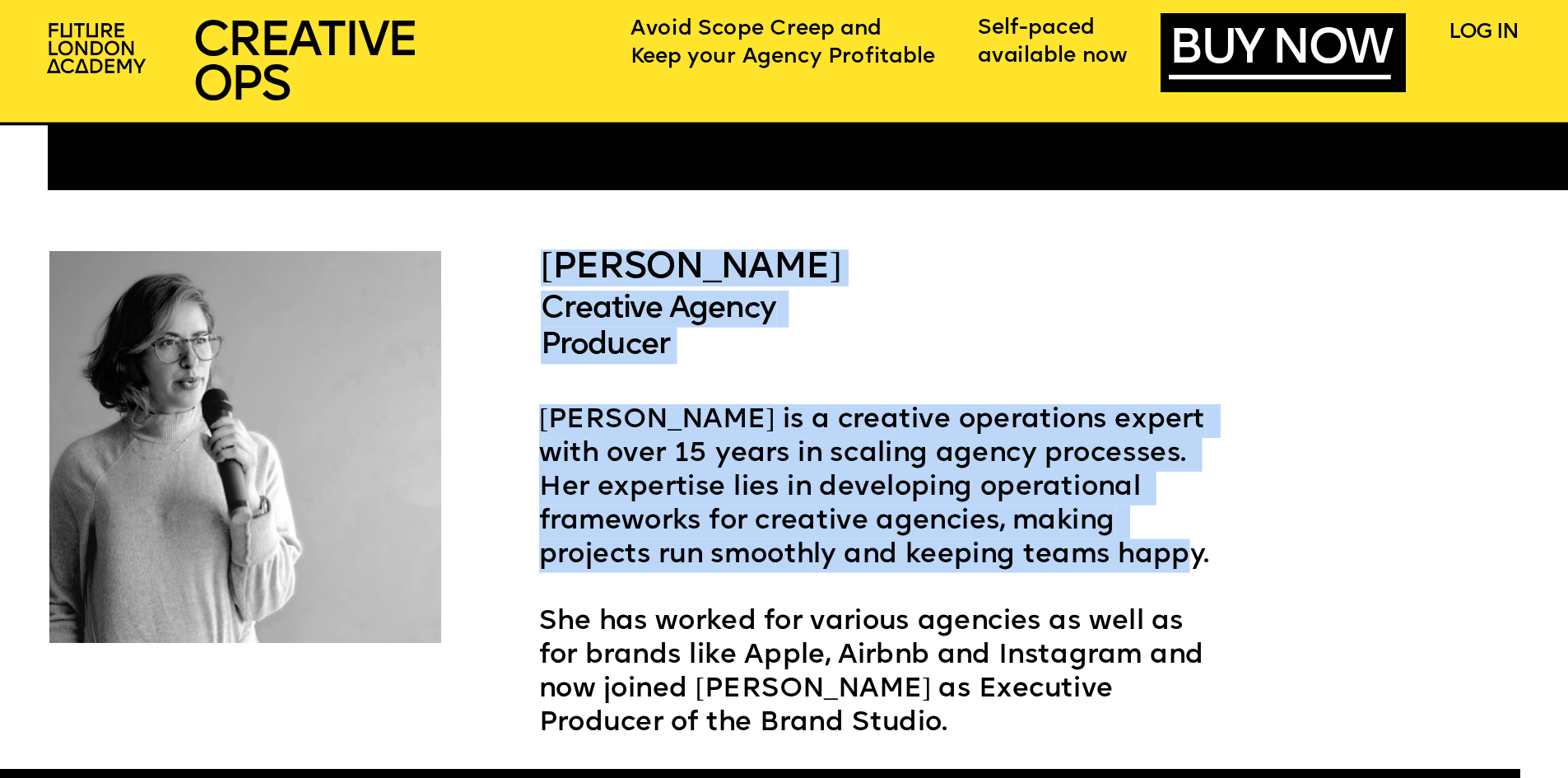
scroll to position [4361, 0]
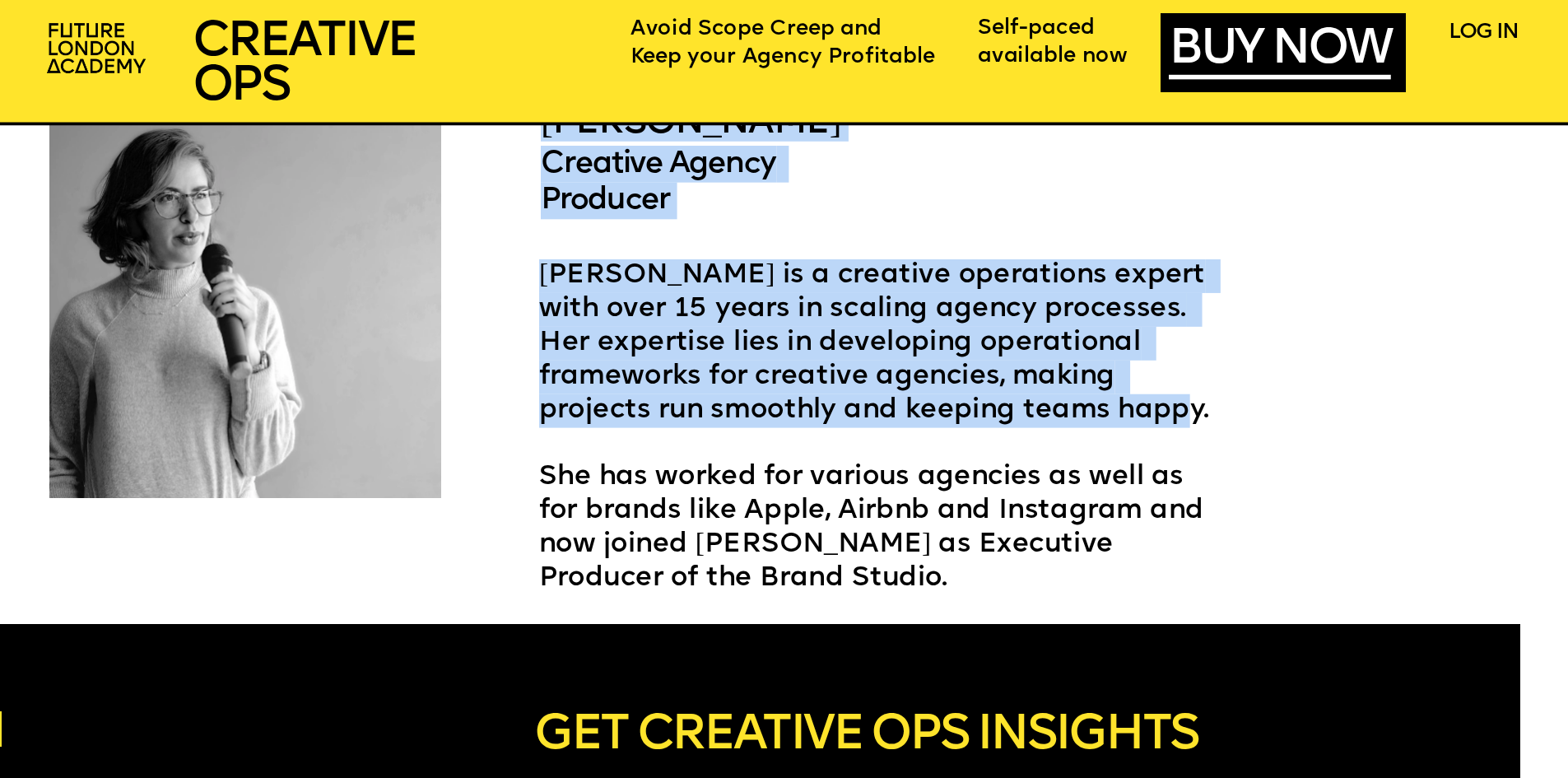
drag, startPoint x: 563, startPoint y: 353, endPoint x: 536, endPoint y: 304, distance: 55.9
click at [562, 353] on span "Ariel Ross is a creative operations expert with over 15 years in scaling agency…" at bounding box center [876, 341] width 674 height 160
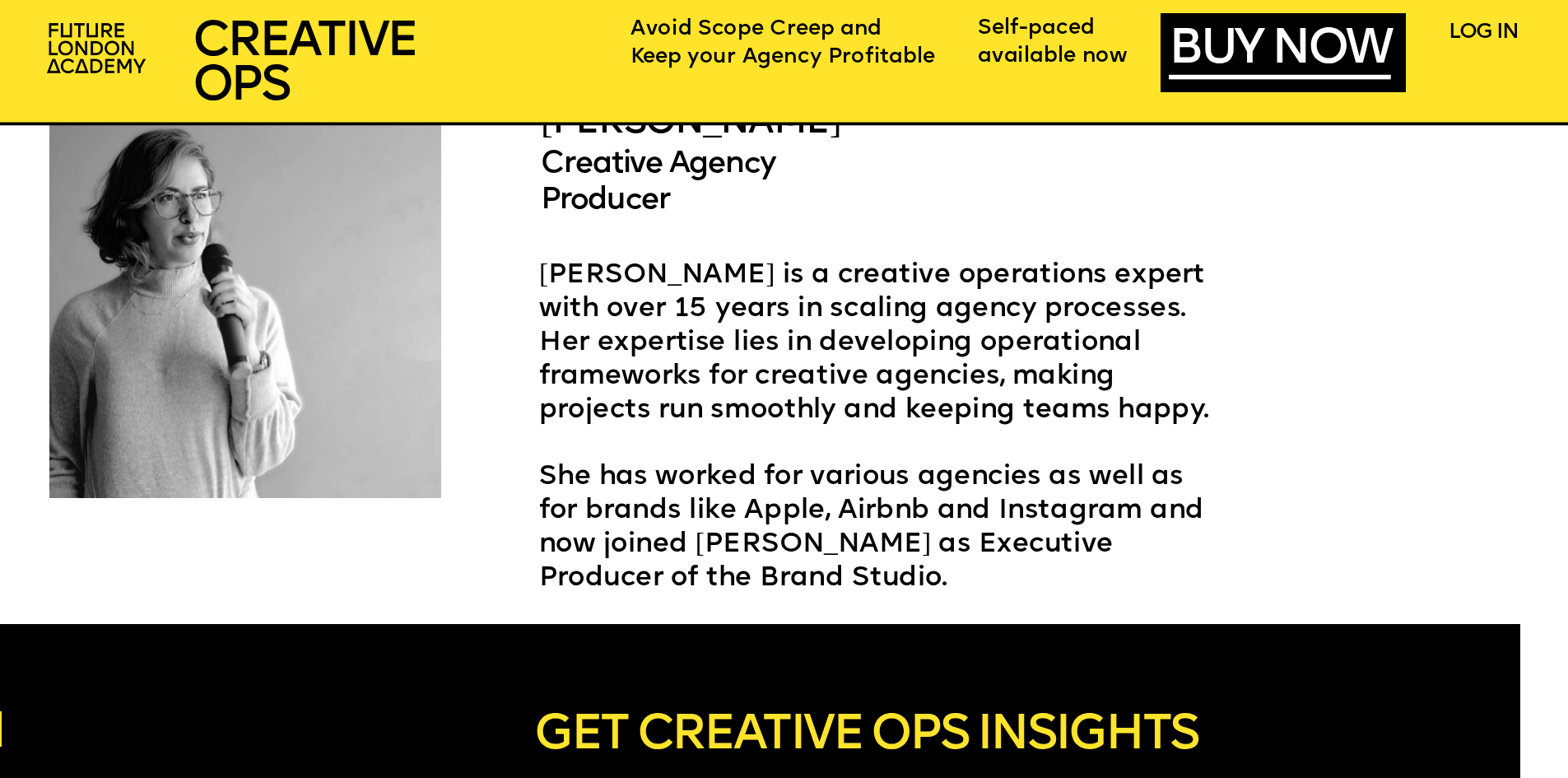
drag, startPoint x: 534, startPoint y: 292, endPoint x: 542, endPoint y: 296, distance: 8.9
drag, startPoint x: 671, startPoint y: 534, endPoint x: 667, endPoint y: 555, distance: 21.4
click at [670, 534] on span "She has worked for various agencies as well as for brands like Apple, Airbnb an…" at bounding box center [875, 527] width 672 height 127
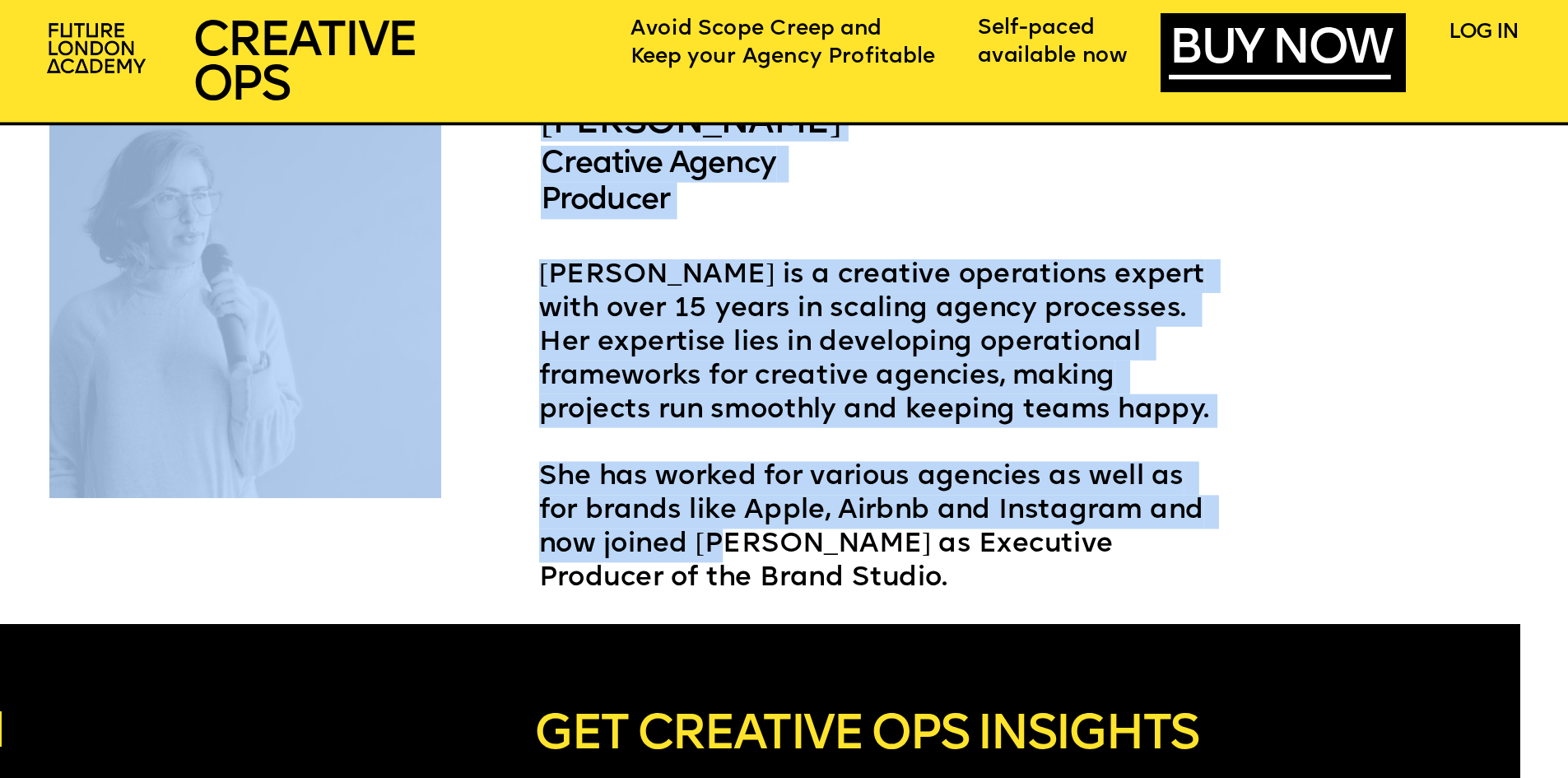
drag, startPoint x: 667, startPoint y: 560, endPoint x: 551, endPoint y: 257, distance: 324.4
click at [550, 266] on span "Ariel Ross is a creative operations expert with over 15 years in scaling agency…" at bounding box center [876, 341] width 674 height 160
click at [547, 276] on span "Ariel Ross is a creative operations expert with over 15 years in scaling agency…" at bounding box center [876, 341] width 674 height 160
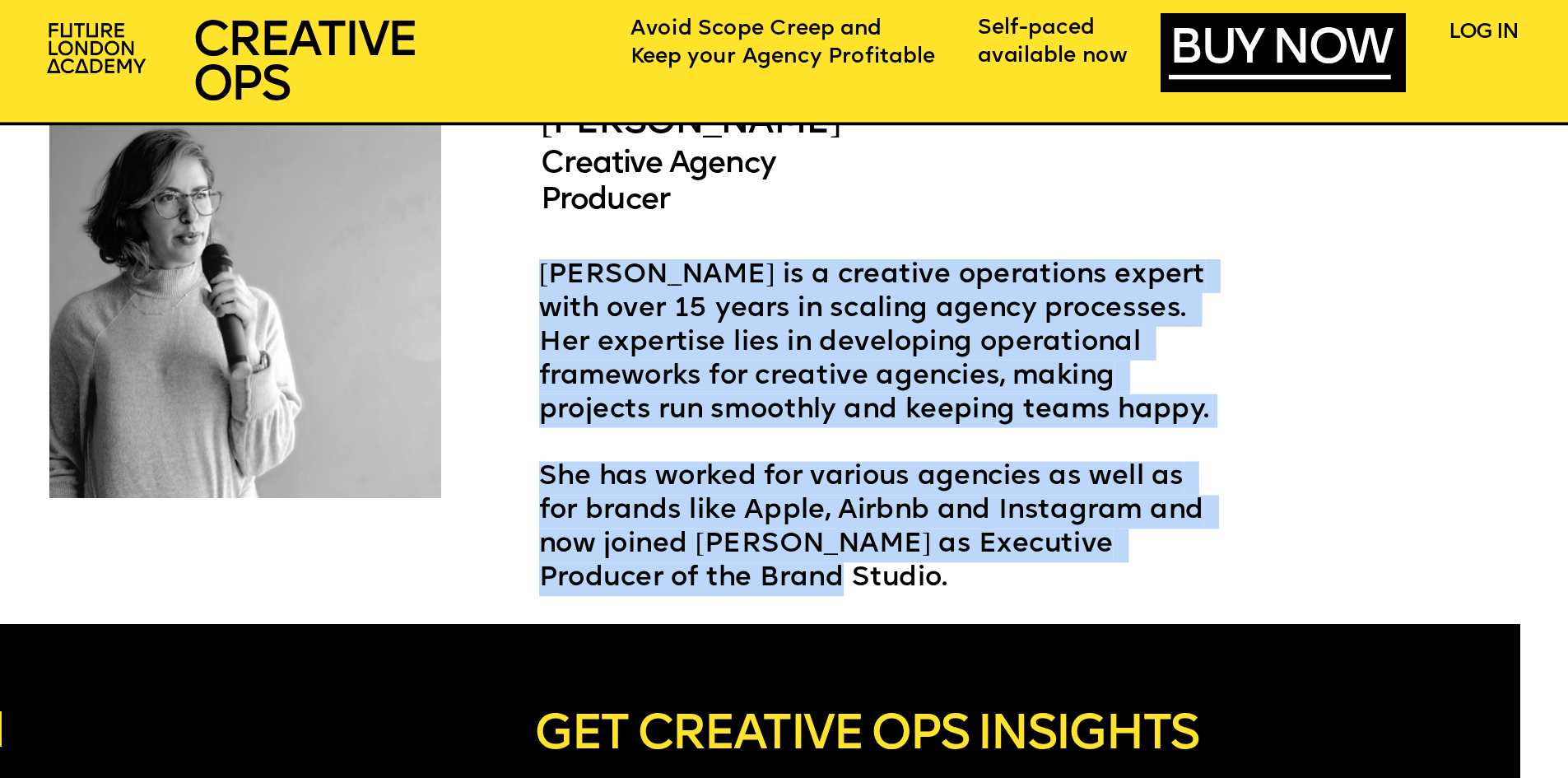
drag, startPoint x: 545, startPoint y: 271, endPoint x: 730, endPoint y: 576, distance: 356.7
click at [730, 576] on div "Ariel Ross is a creative operations expert with over 15 years in scaling agency…" at bounding box center [882, 428] width 687 height 337
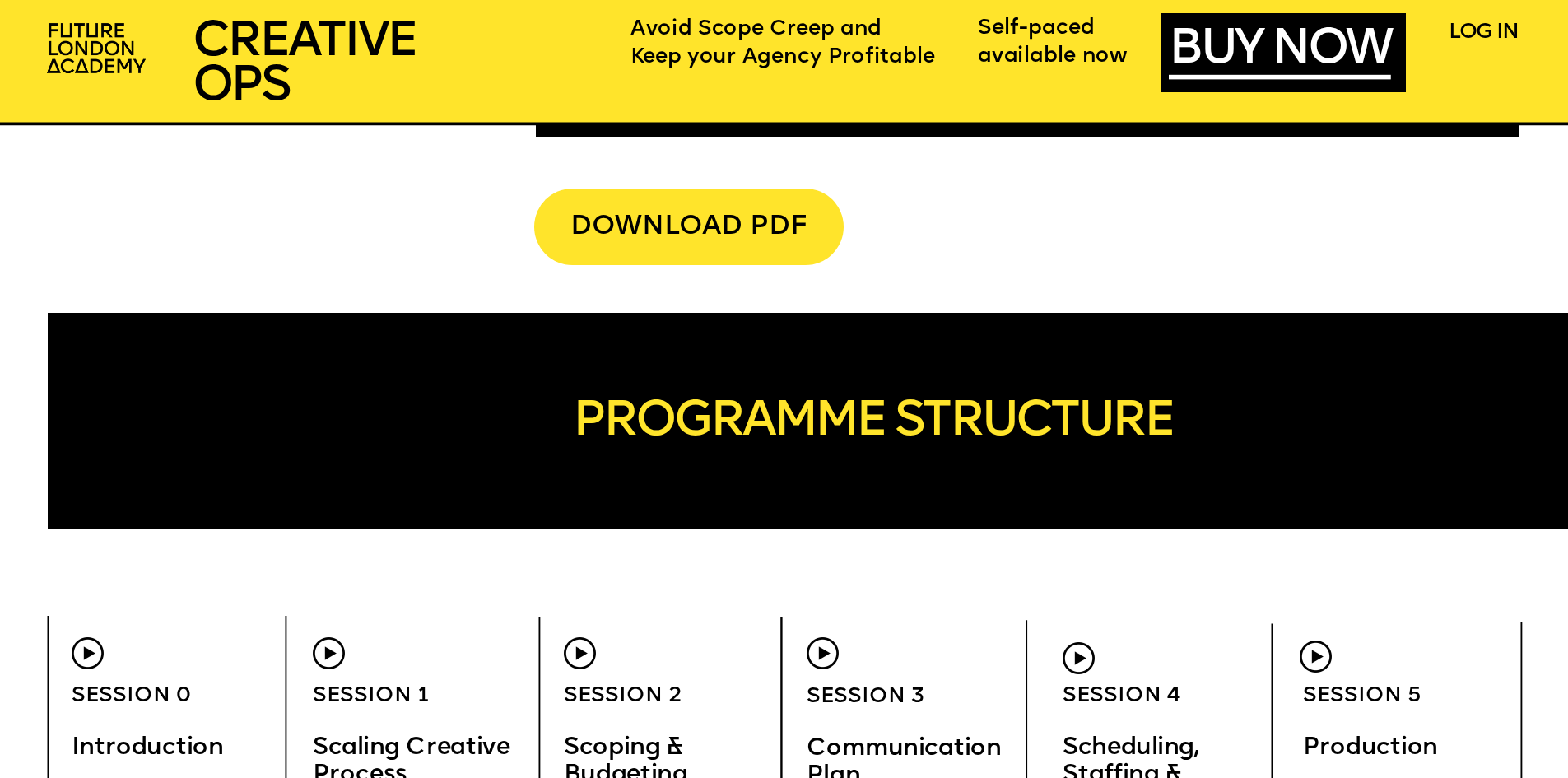
scroll to position [6253, 0]
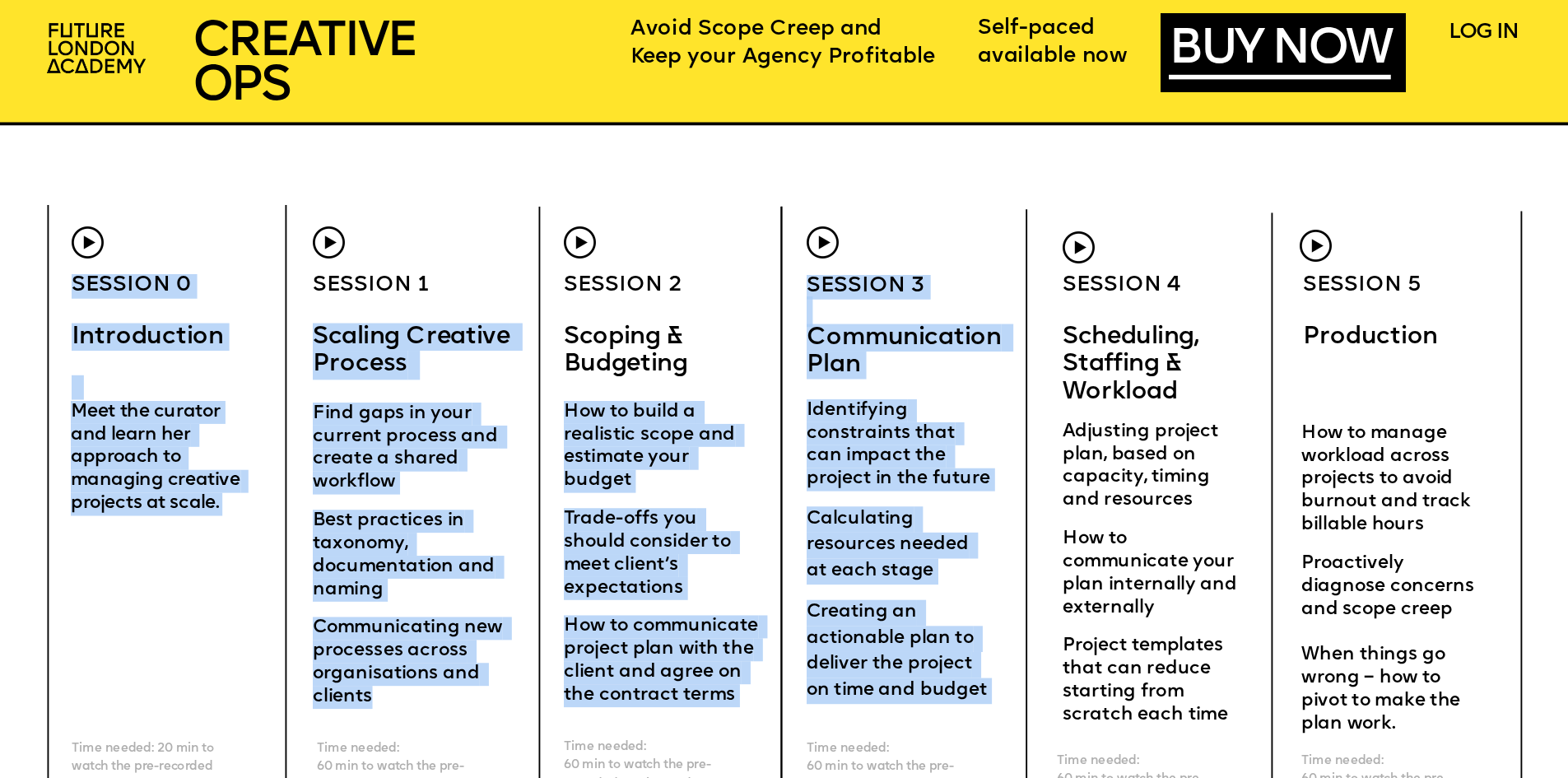
drag, startPoint x: 318, startPoint y: 343, endPoint x: 448, endPoint y: 698, distance: 378.1
click at [448, 698] on div "CREATIVE OPERatioNS FOR AGENCIES SCHEDULING STAFFING WORKLOAD I really liked th…" at bounding box center [784, 650] width 1568 height 13807
click at [439, 691] on p "Communicating new processes across organisations and clients" at bounding box center [413, 654] width 201 height 107
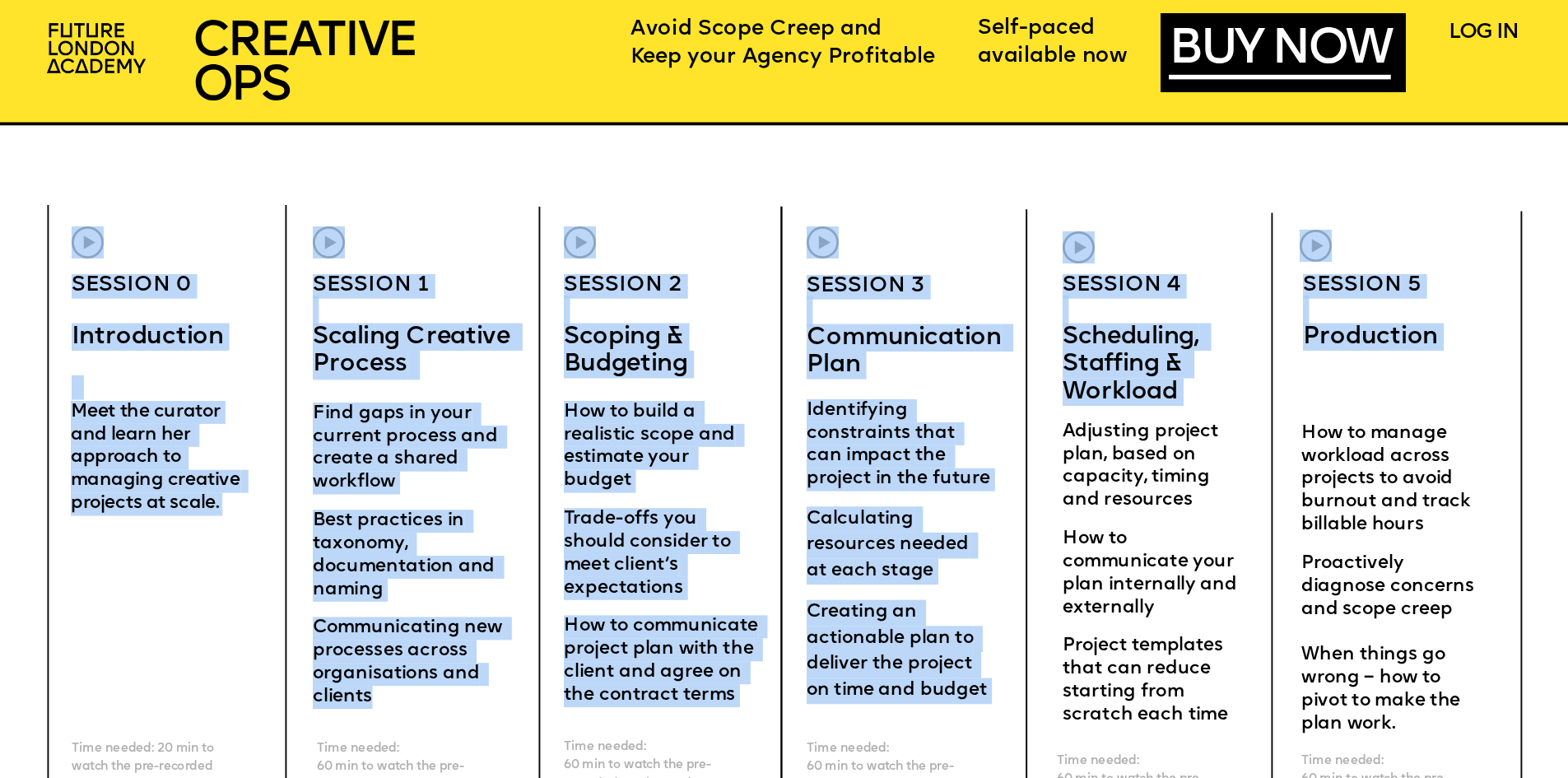
drag, startPoint x: 455, startPoint y: 695, endPoint x: 305, endPoint y: 300, distance: 422.5
click at [305, 300] on div "CREATIVE OPERatioNS FOR AGENCIES SCHEDULING STAFFING WORKLOAD I really liked th…" at bounding box center [784, 650] width 1568 height 13807
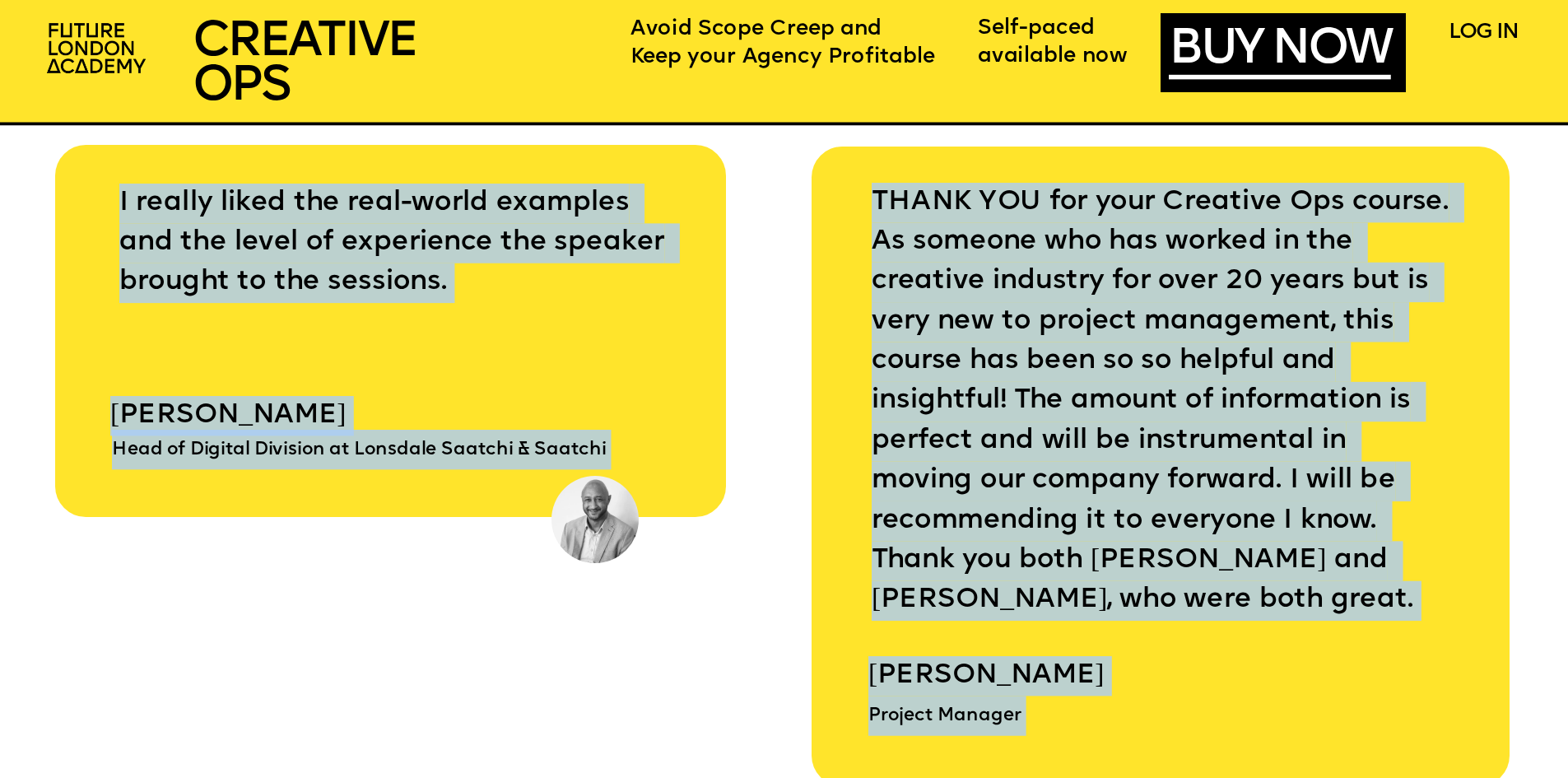
scroll to position [8146, 0]
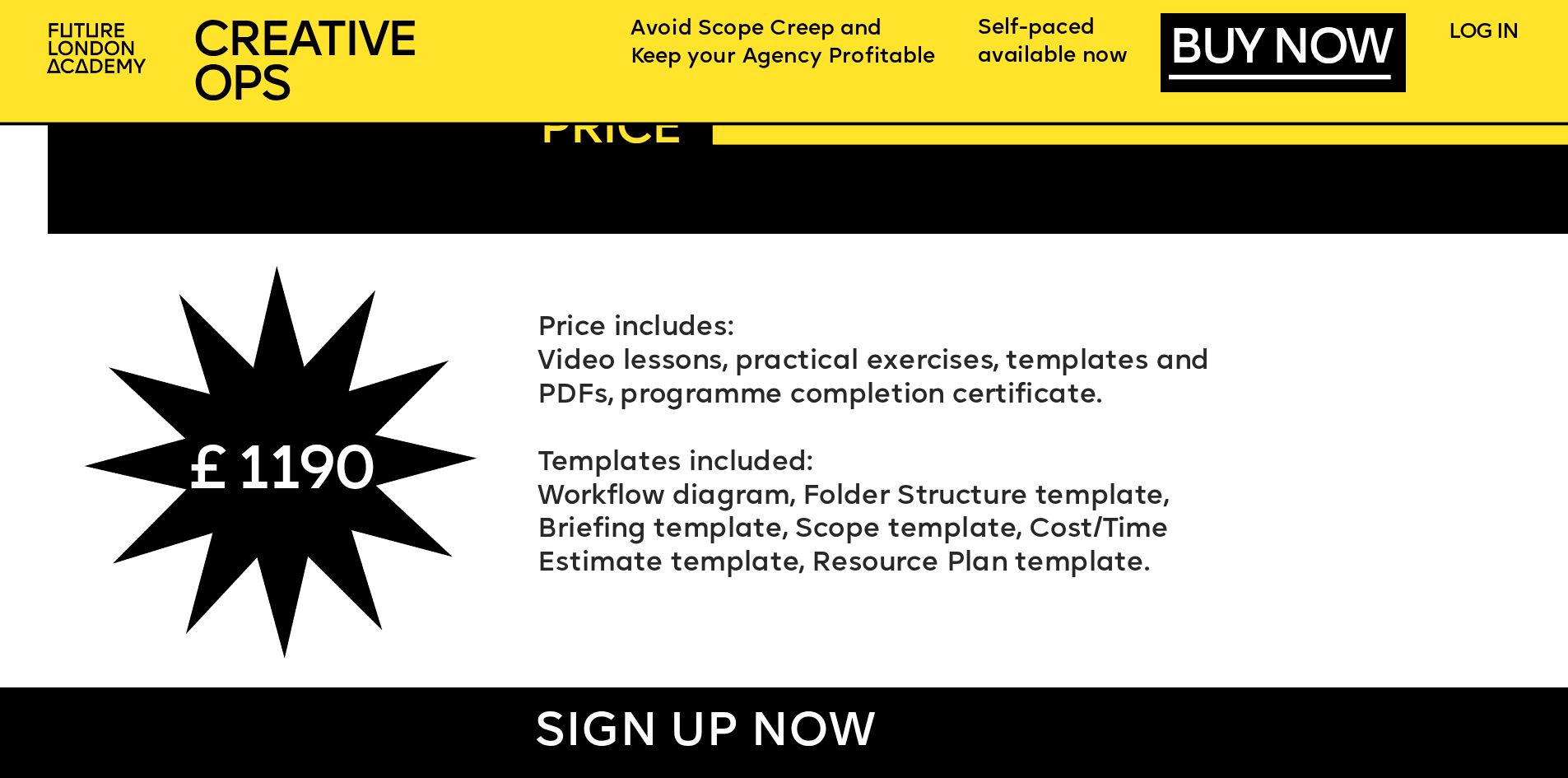
scroll to position [9792, 0]
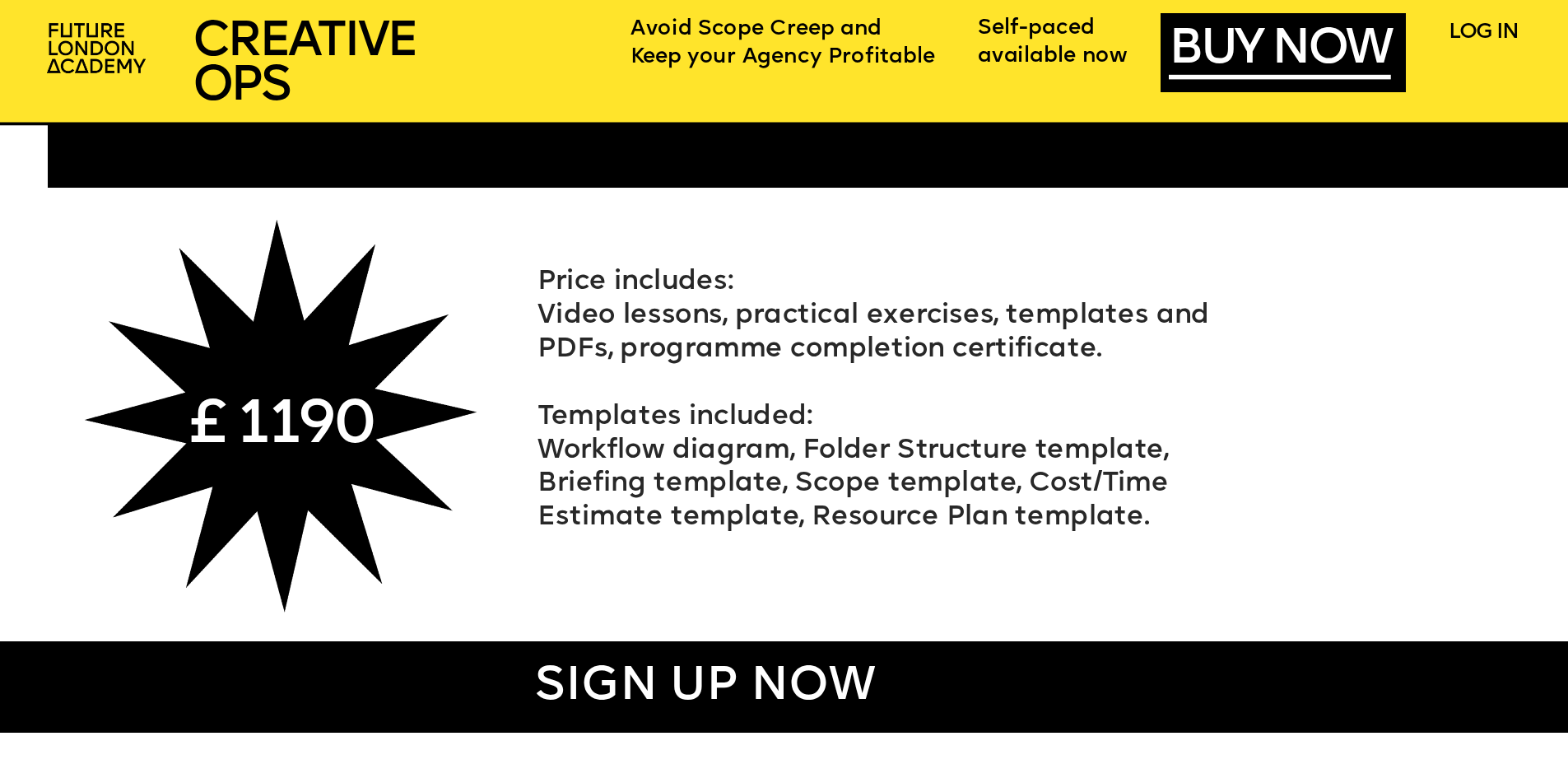
drag, startPoint x: 576, startPoint y: 296, endPoint x: 1222, endPoint y: 520, distance: 683.7
click at [1222, 520] on div "Price includes: Video lessons, practical exercises, templates and PDFs, program…" at bounding box center [886, 400] width 696 height 269
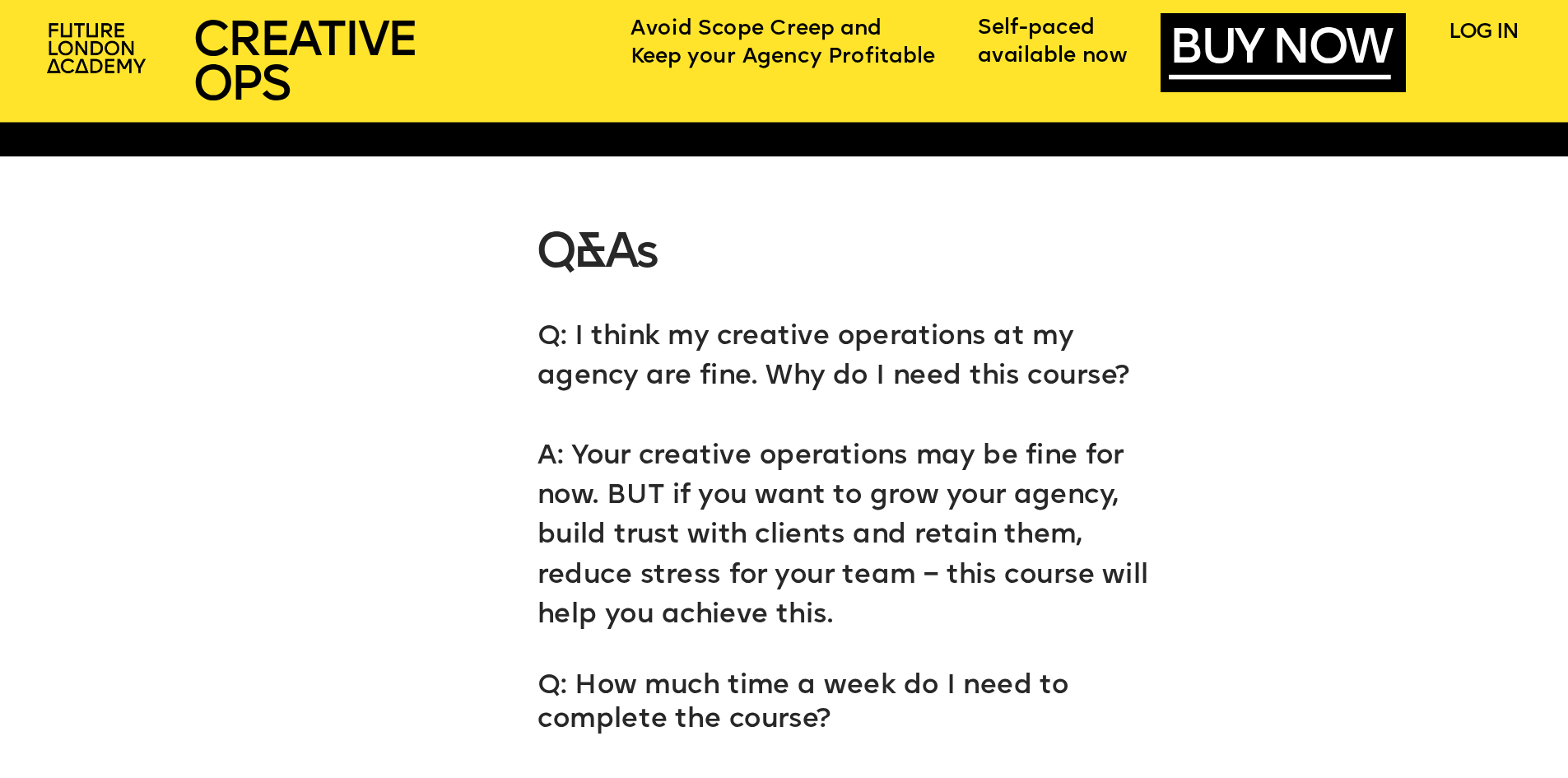
scroll to position [10368, 0]
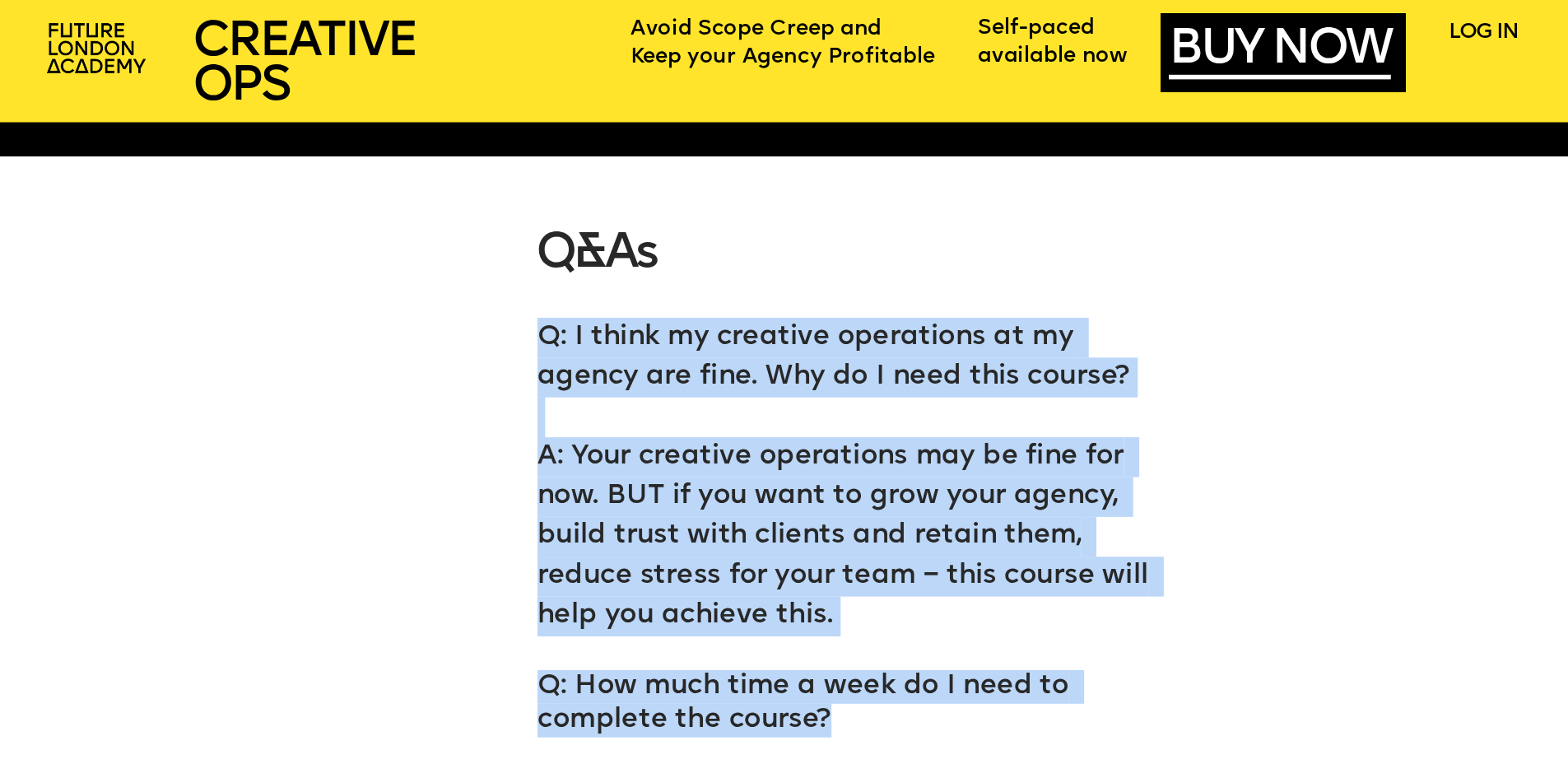
drag, startPoint x: 556, startPoint y: 355, endPoint x: 858, endPoint y: 732, distance: 483.0
click at [852, 672] on span "Q: How much time a week do I need to complete the course?" at bounding box center [807, 702] width 539 height 60
click at [842, 718] on p "Q: How much time a week do I need to complete the course?" at bounding box center [855, 718] width 634 height 98
click at [831, 710] on p "Q: How much time a week do I need to complete the course?" at bounding box center [855, 718] width 634 height 98
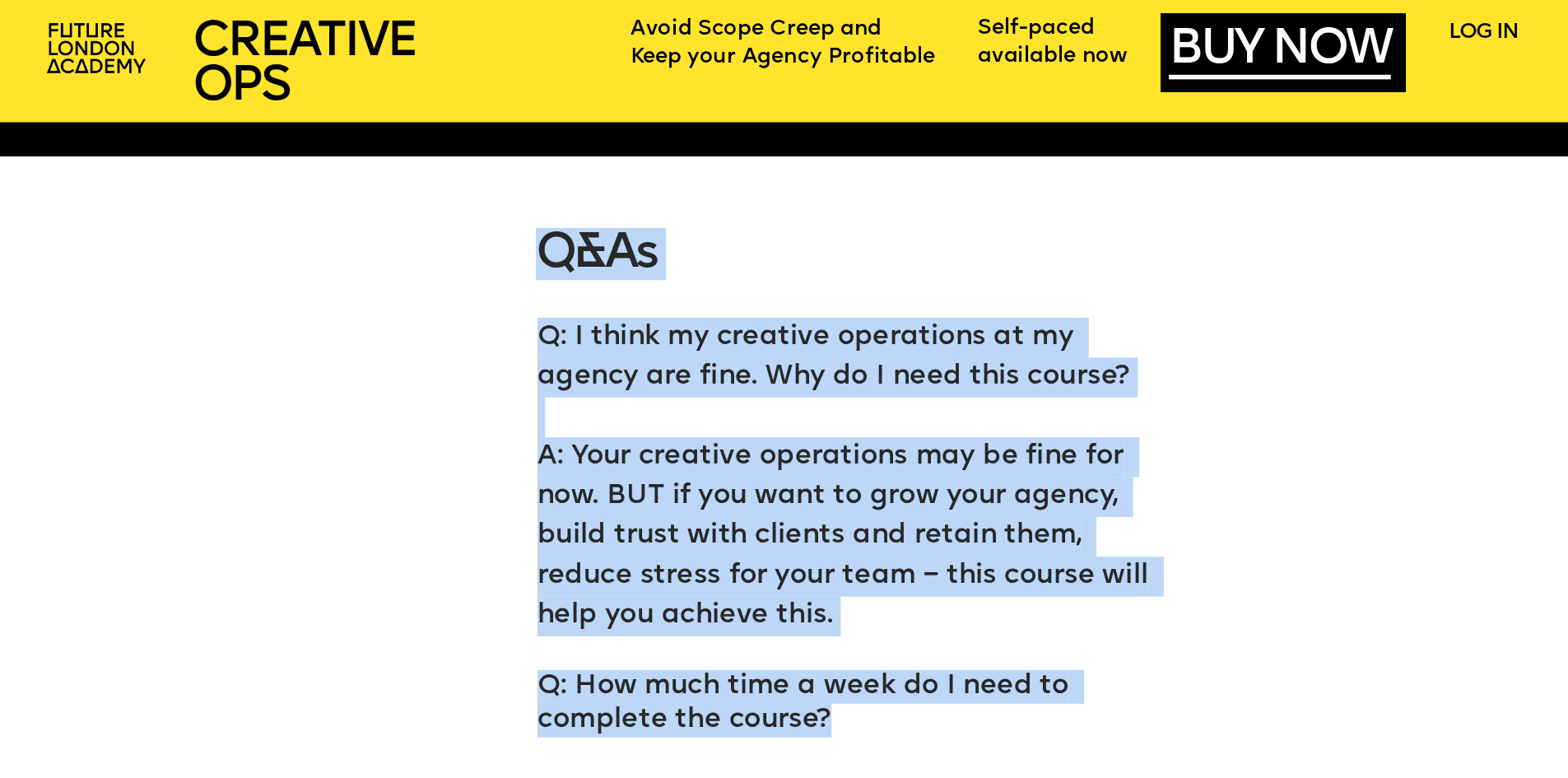
drag, startPoint x: 823, startPoint y: 713, endPoint x: 532, endPoint y: 339, distance: 473.9
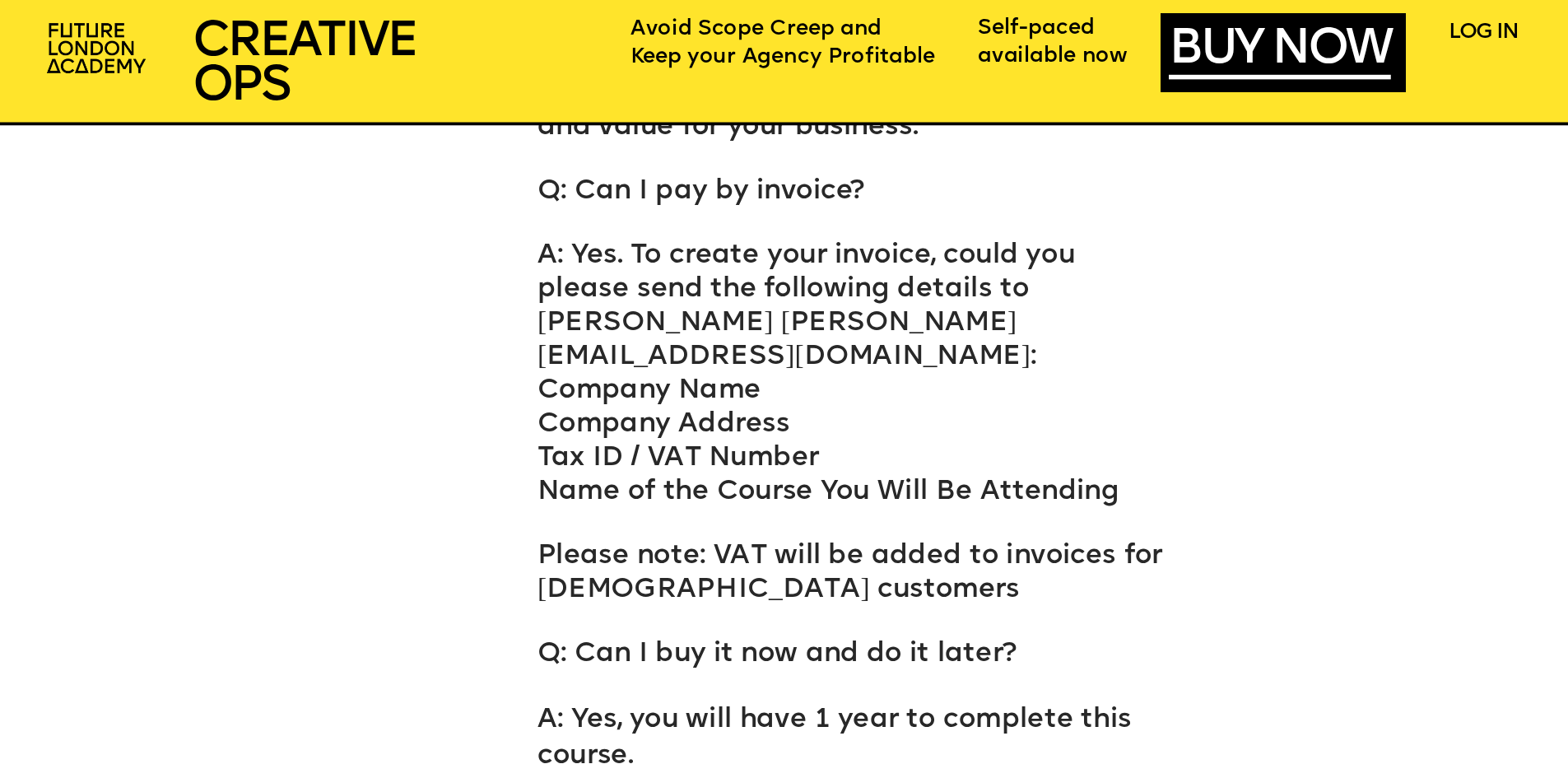
scroll to position [12096, 0]
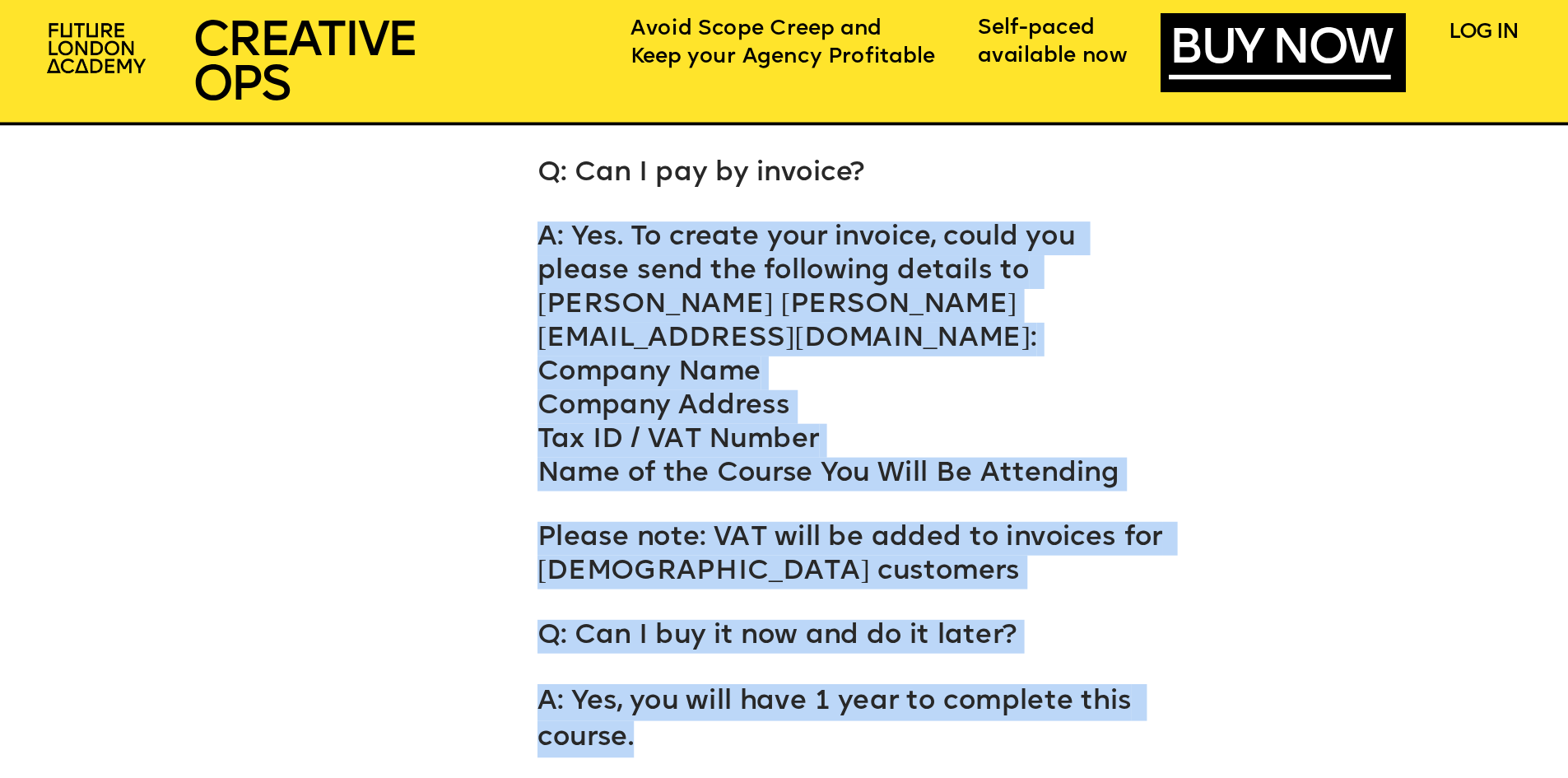
drag, startPoint x: 544, startPoint y: 197, endPoint x: 764, endPoint y: 544, distance: 410.9
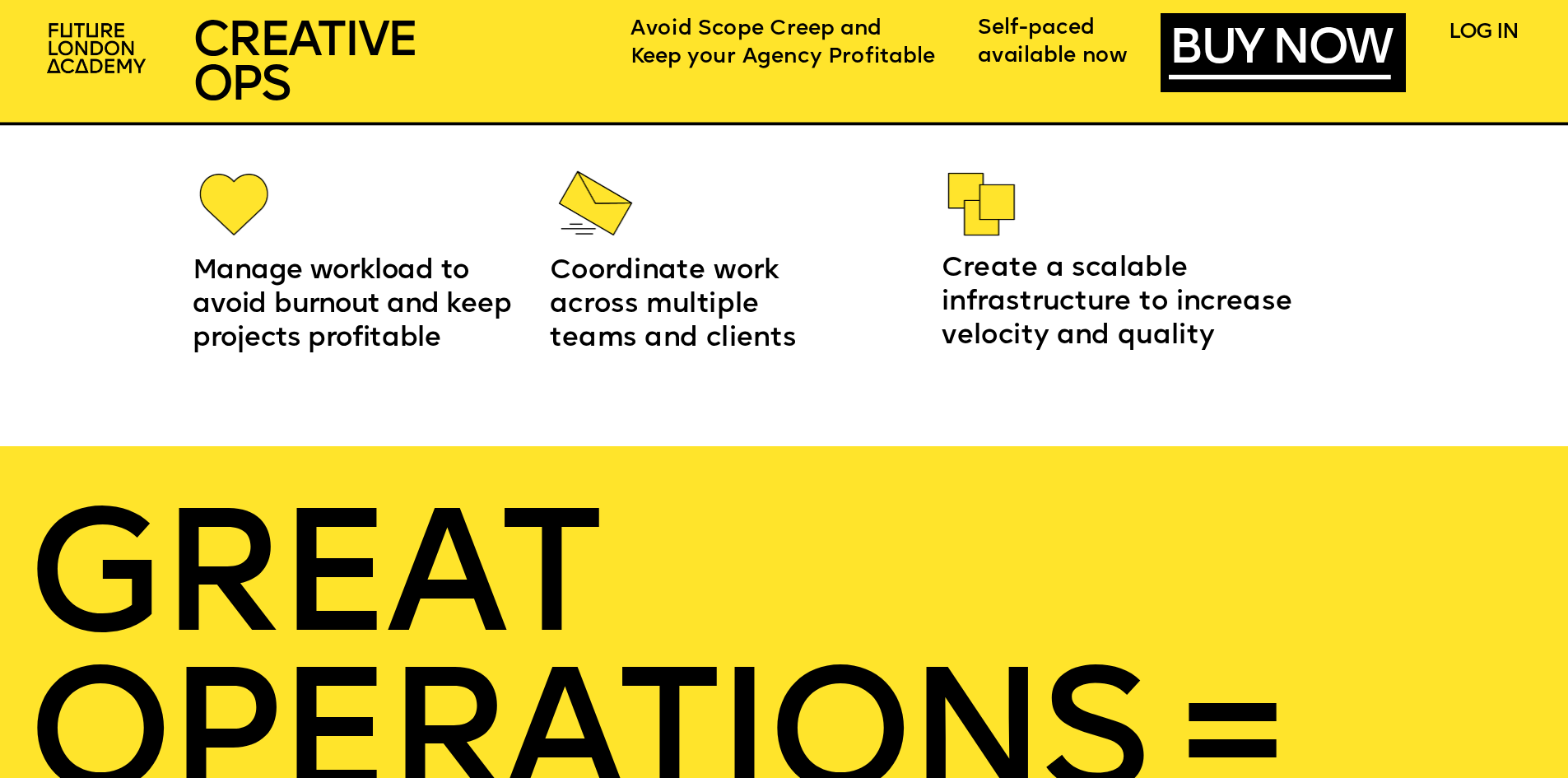
scroll to position [2962, 0]
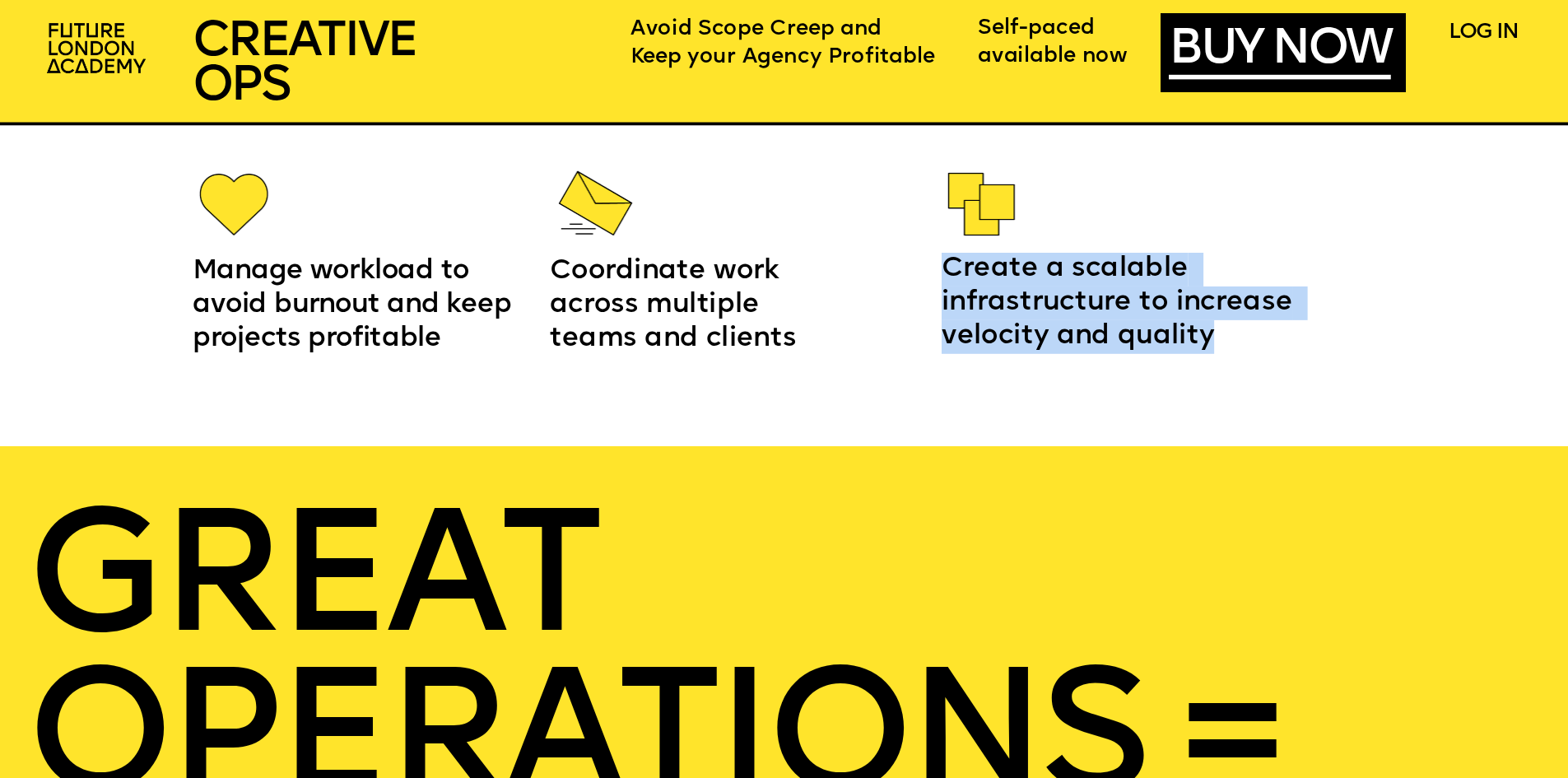
drag, startPoint x: 1212, startPoint y: 336, endPoint x: 946, endPoint y: 256, distance: 277.8
click at [946, 256] on p "Create a scalable infrastructure to increase velocity and quality" at bounding box center [1125, 303] width 369 height 101
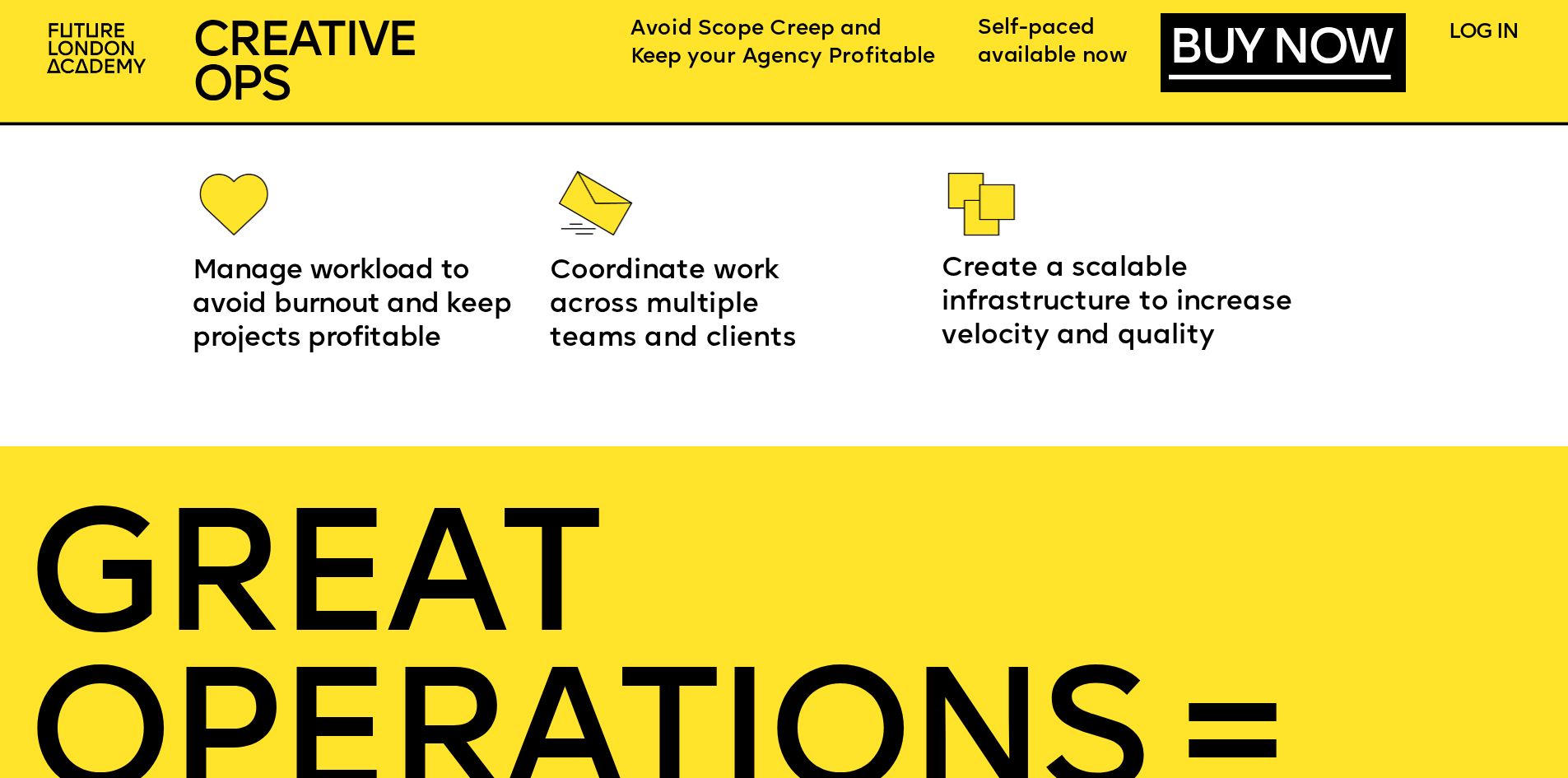
drag, startPoint x: 290, startPoint y: 284, endPoint x: 234, endPoint y: 277, distance: 56.4
click at [289, 284] on span "Manage workload to avoid burnout and keep projects profitable" at bounding box center [355, 305] width 326 height 93
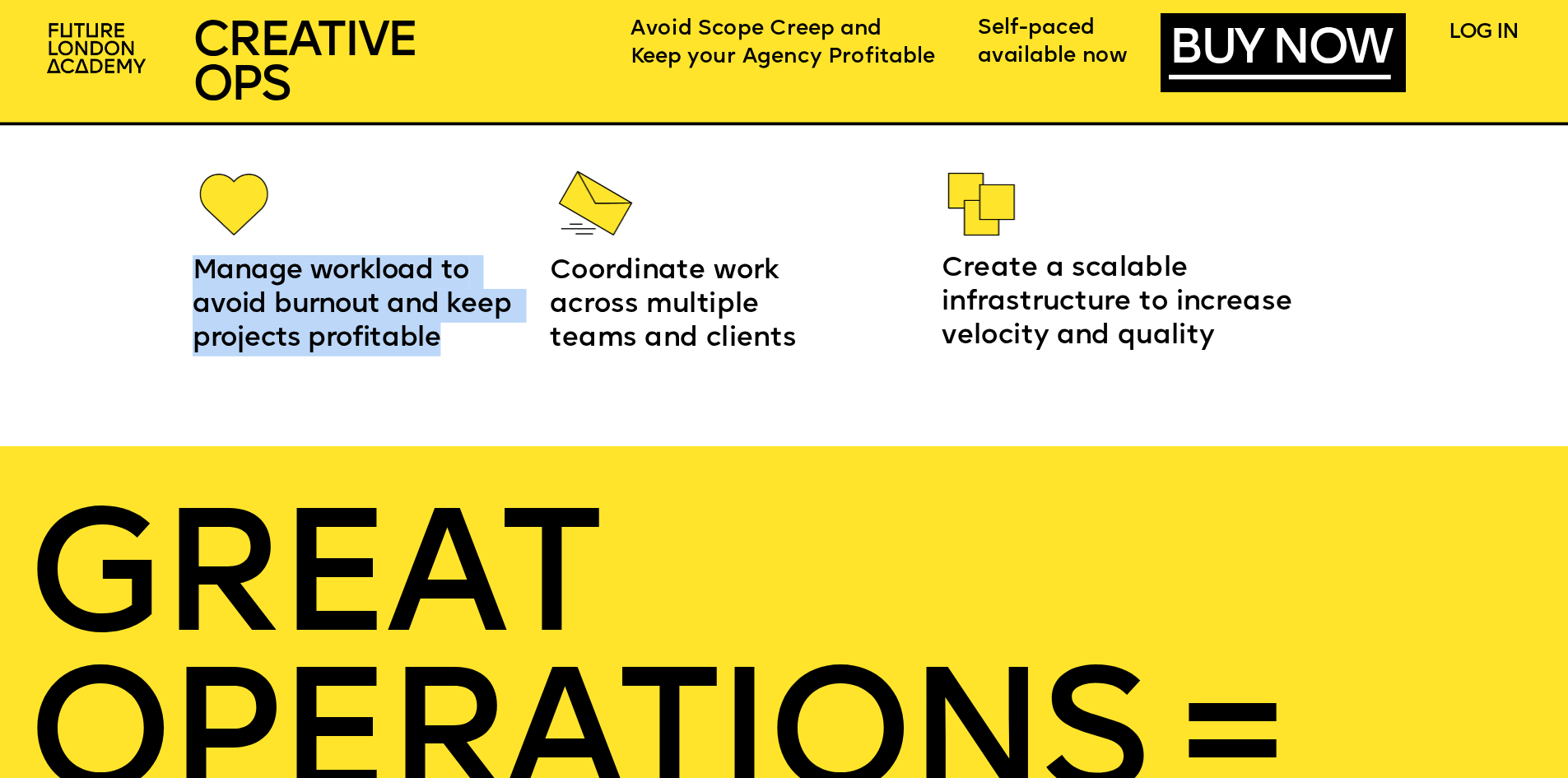
drag, startPoint x: 199, startPoint y: 271, endPoint x: 431, endPoint y: 330, distance: 239.4
click at [431, 330] on span "Manage workload to avoid burnout and keep projects profitable" at bounding box center [355, 305] width 326 height 93
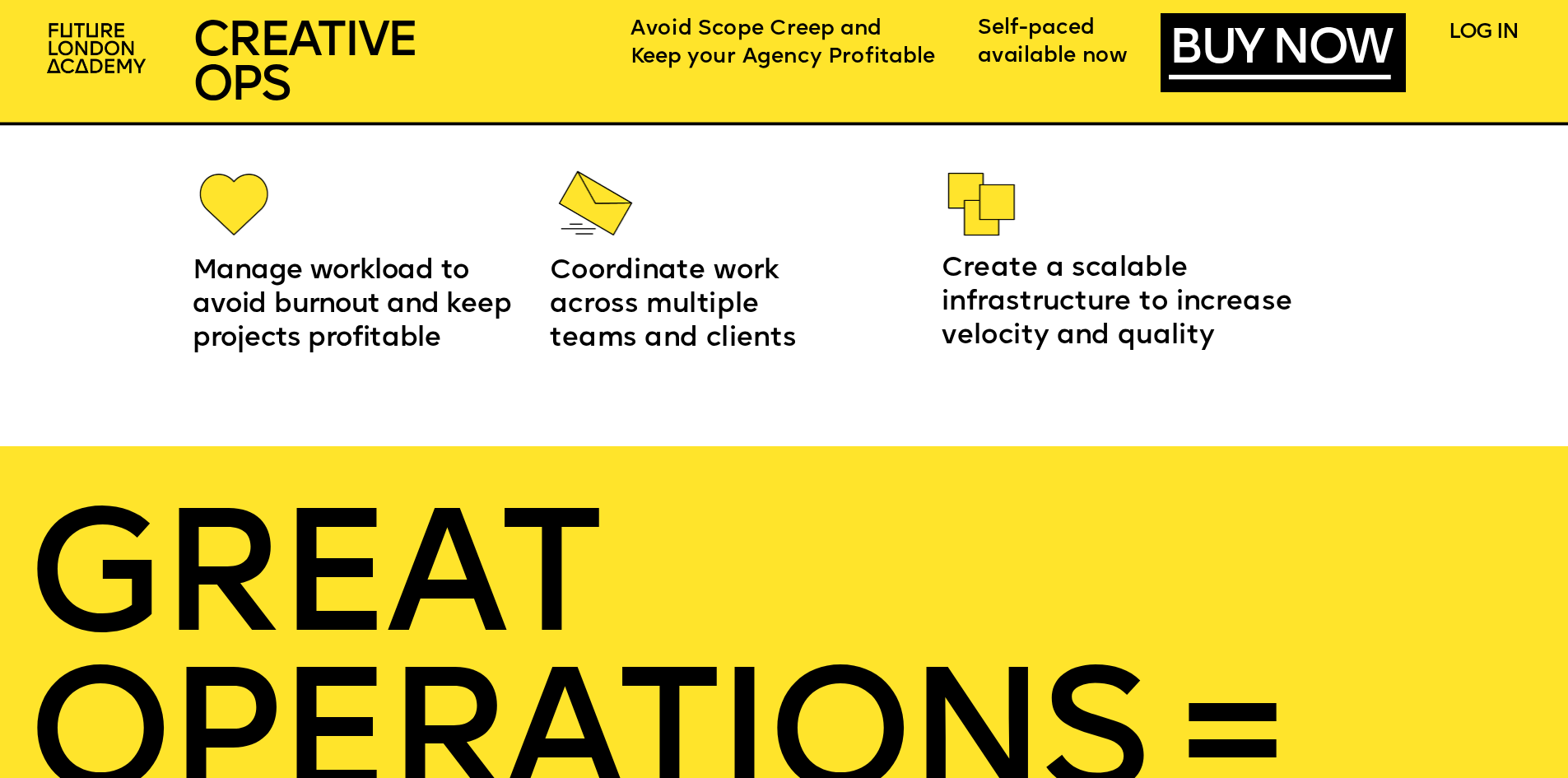
click at [563, 275] on span "Coordinate work across multiple teams and clients" at bounding box center [673, 305] width 247 height 93
drag, startPoint x: 559, startPoint y: 265, endPoint x: 1202, endPoint y: 343, distance: 647.7
click at [1207, 342] on span "Create a scalable infrastructure to increase velocity and quality" at bounding box center [1120, 302] width 358 height 93
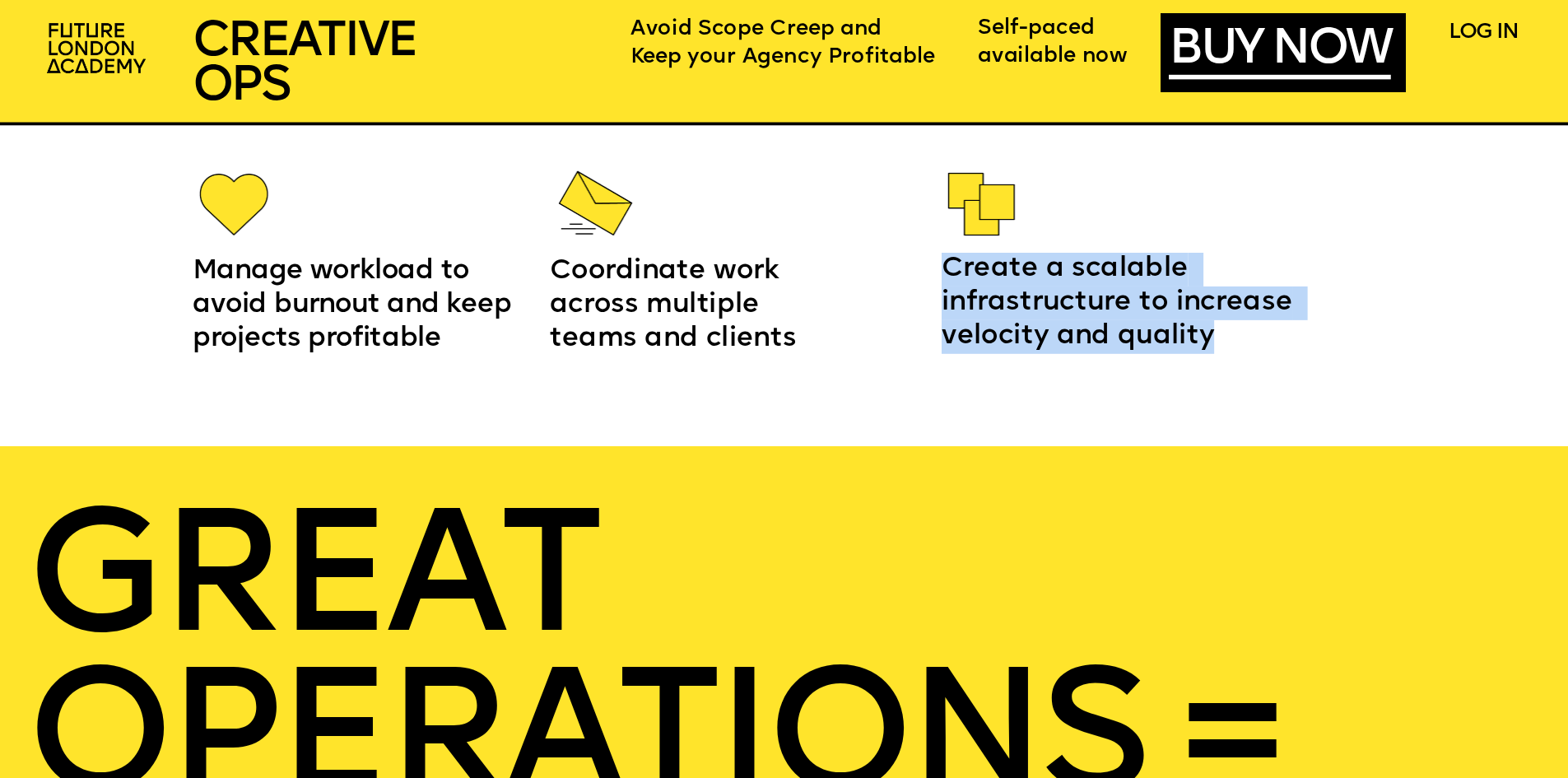
drag, startPoint x: 1215, startPoint y: 339, endPoint x: 945, endPoint y: 270, distance: 278.7
click at [945, 270] on p "Create a scalable infrastructure to increase velocity and quality" at bounding box center [1125, 303] width 369 height 101
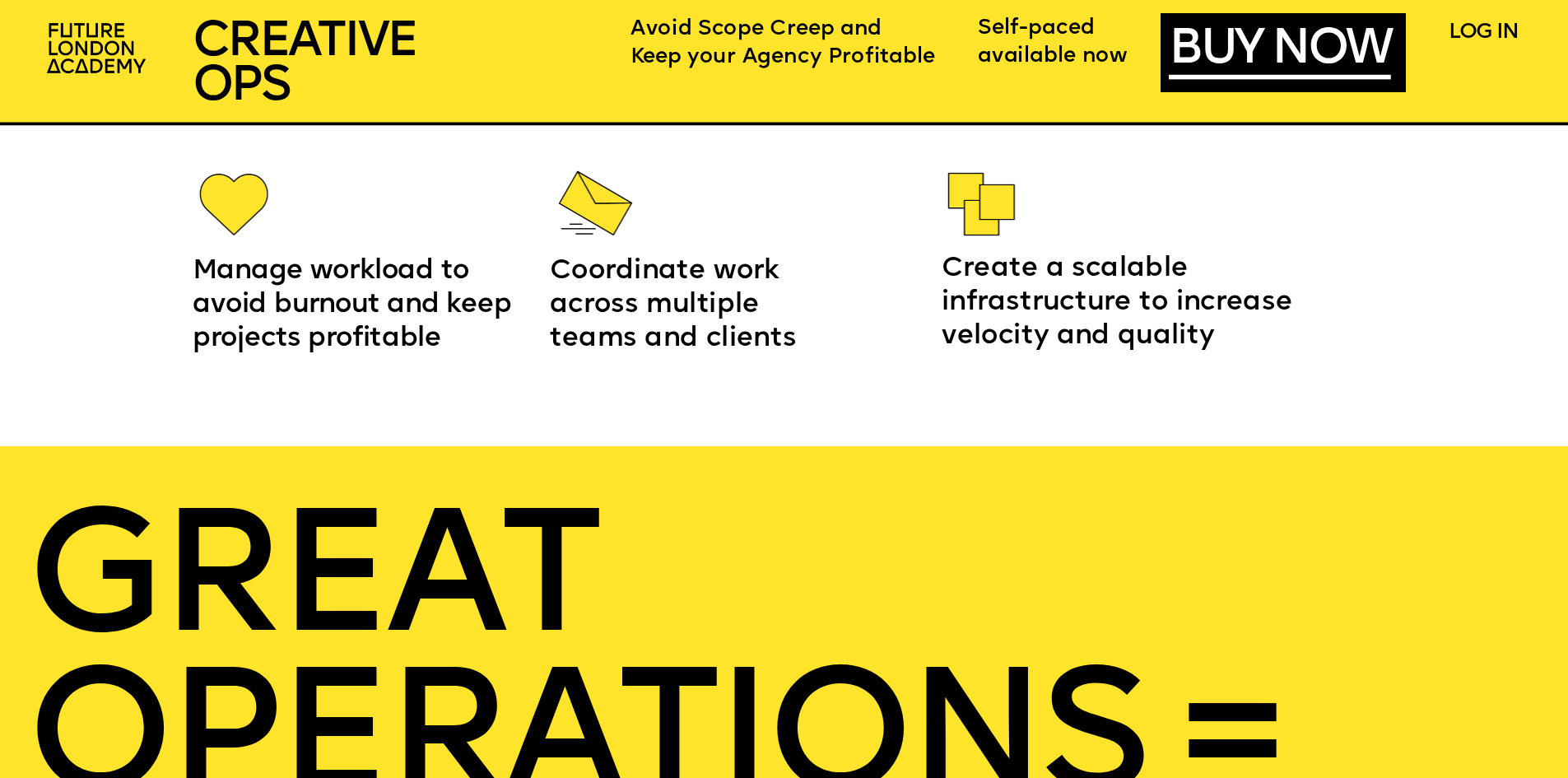
click at [698, 325] on span "Coordinate work across multiple teams and clients" at bounding box center [673, 305] width 247 height 93
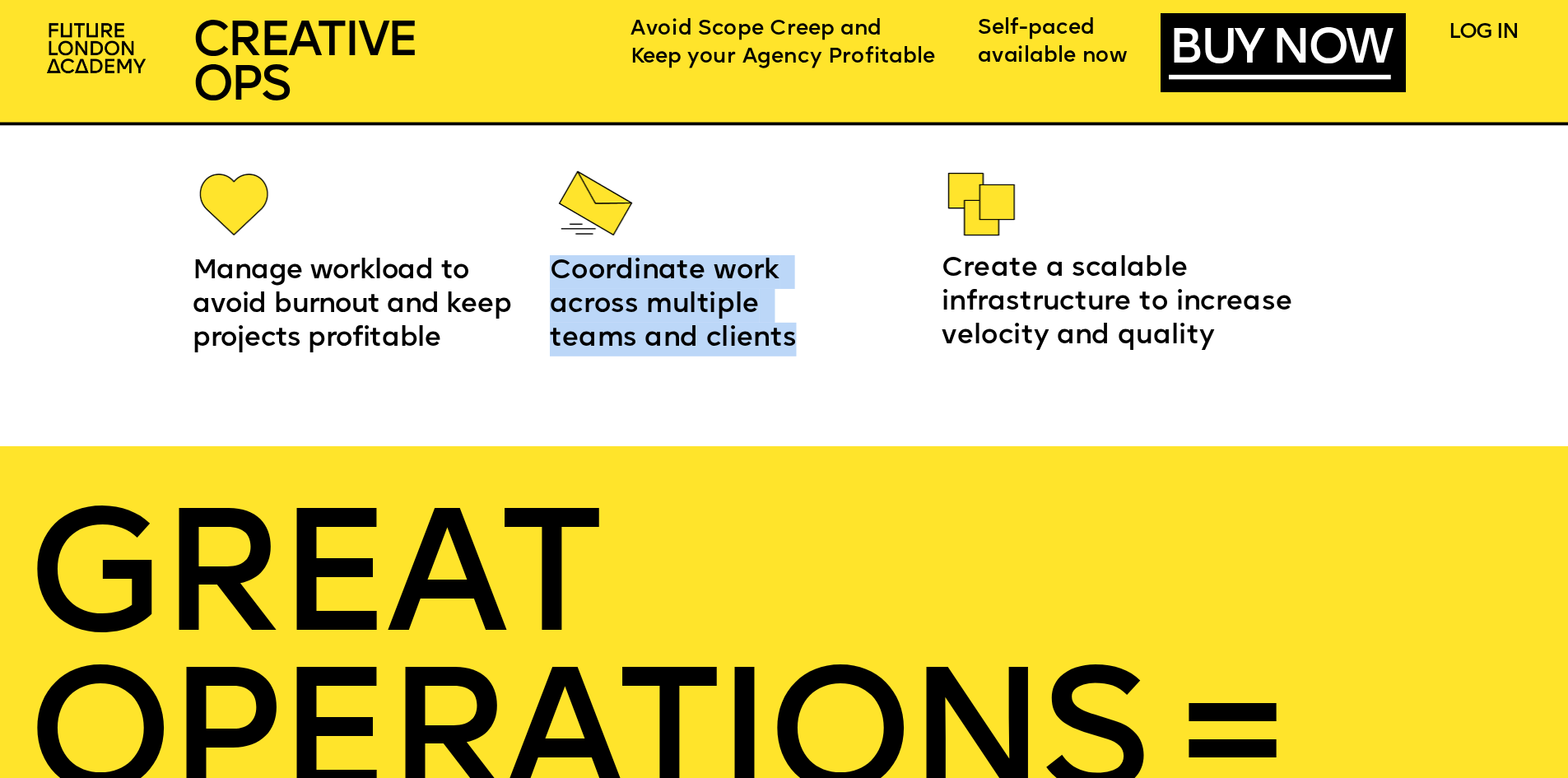
drag, startPoint x: 697, startPoint y: 339, endPoint x: 552, endPoint y: 278, distance: 157.3
click at [552, 278] on span "Coordinate work across multiple teams and clients" at bounding box center [673, 305] width 247 height 93
drag, startPoint x: 109, startPoint y: 287, endPoint x: 187, endPoint y: 284, distance: 78.1
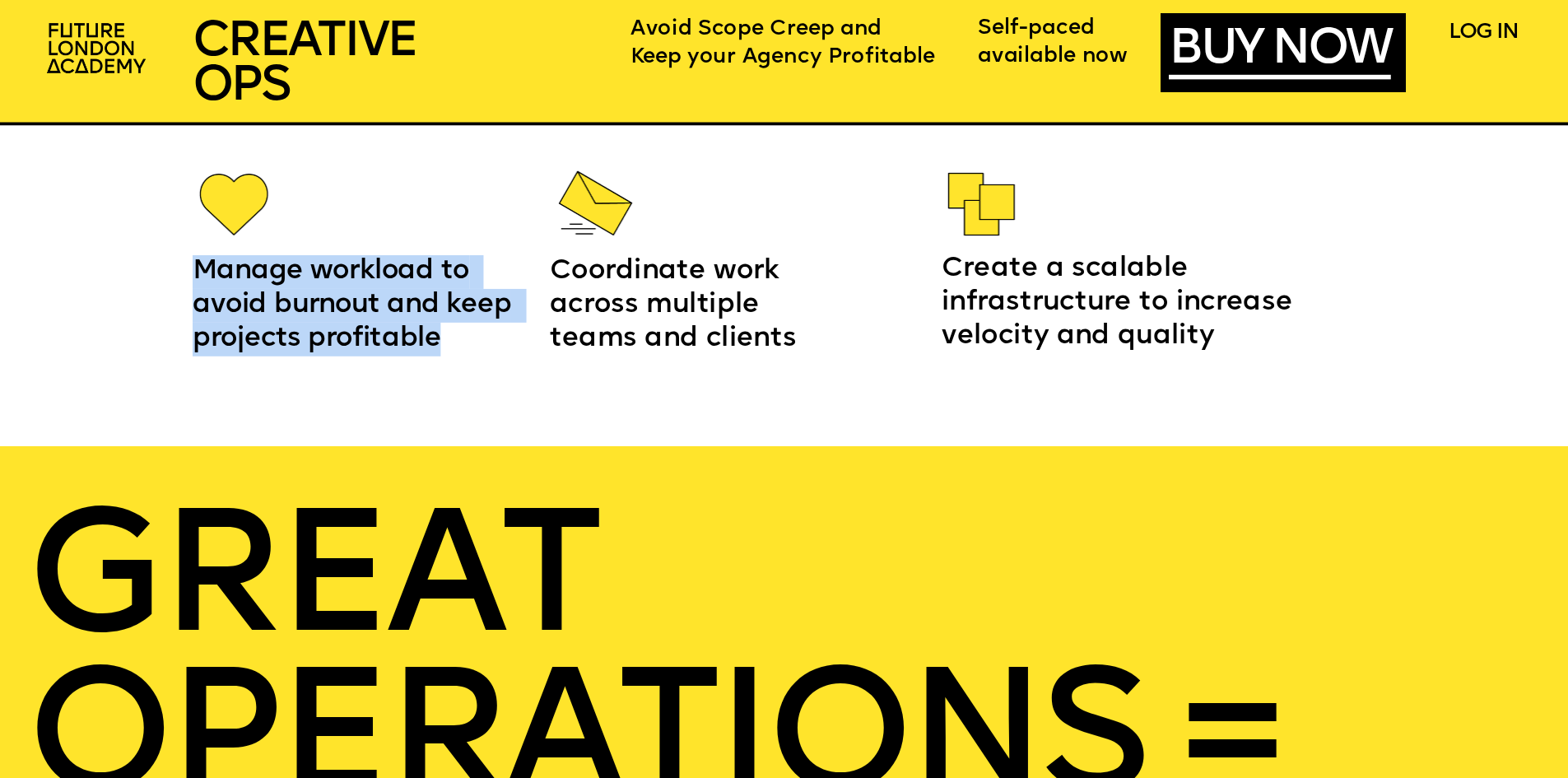
drag, startPoint x: 198, startPoint y: 269, endPoint x: 455, endPoint y: 337, distance: 265.8
click at [455, 337] on p "Manage workload to avoid burnout and keep projects profitable" at bounding box center [365, 306] width 345 height 101
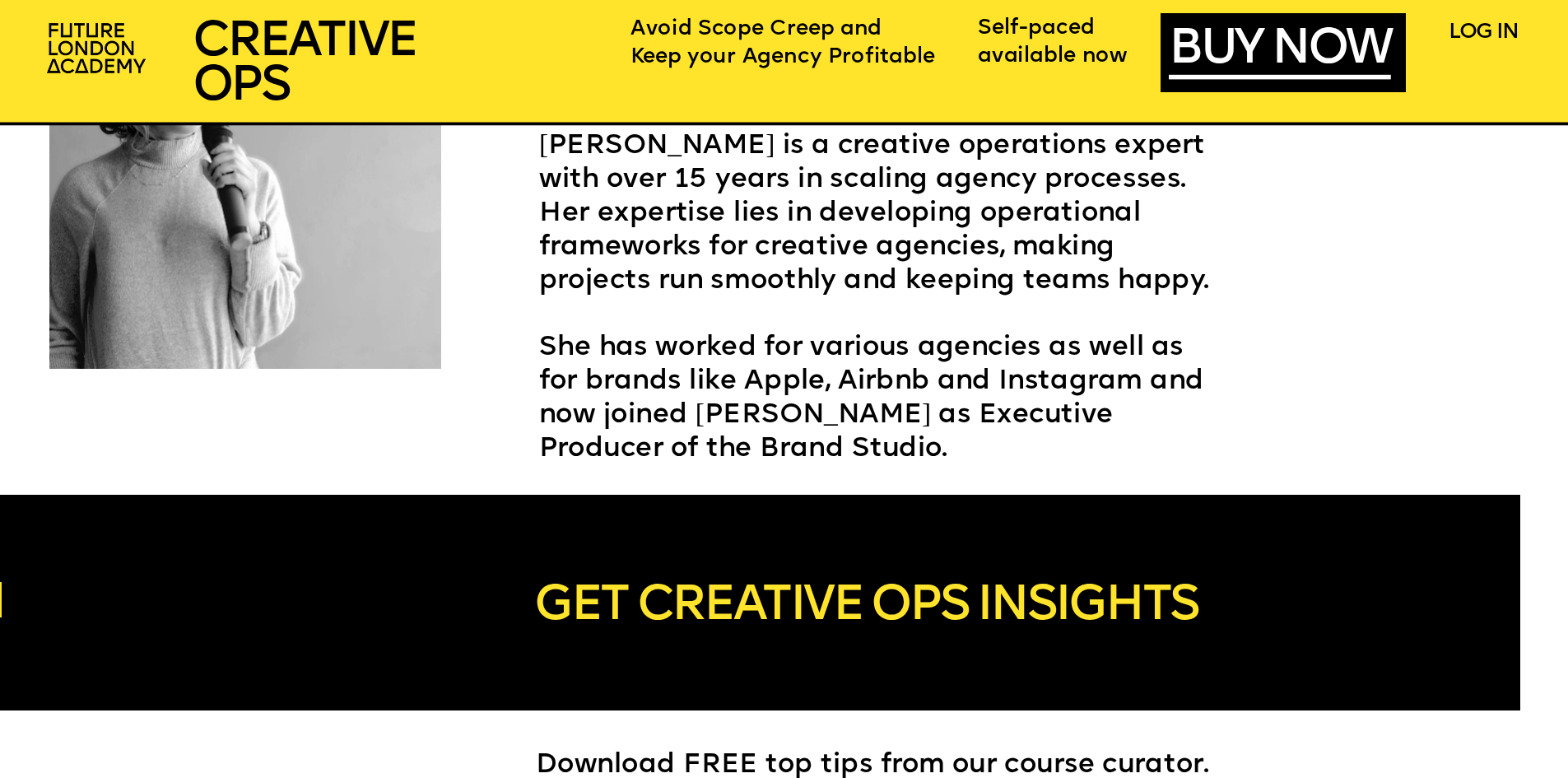
scroll to position [4690, 0]
